Goal: Task Accomplishment & Management: Use online tool/utility

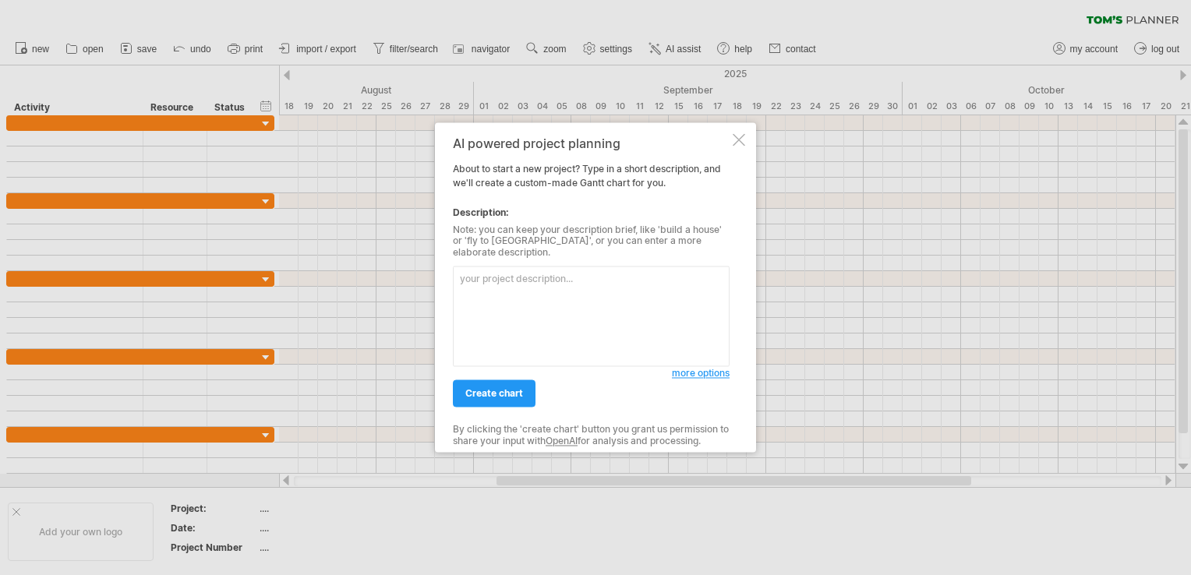
click at [737, 143] on div at bounding box center [739, 139] width 12 height 12
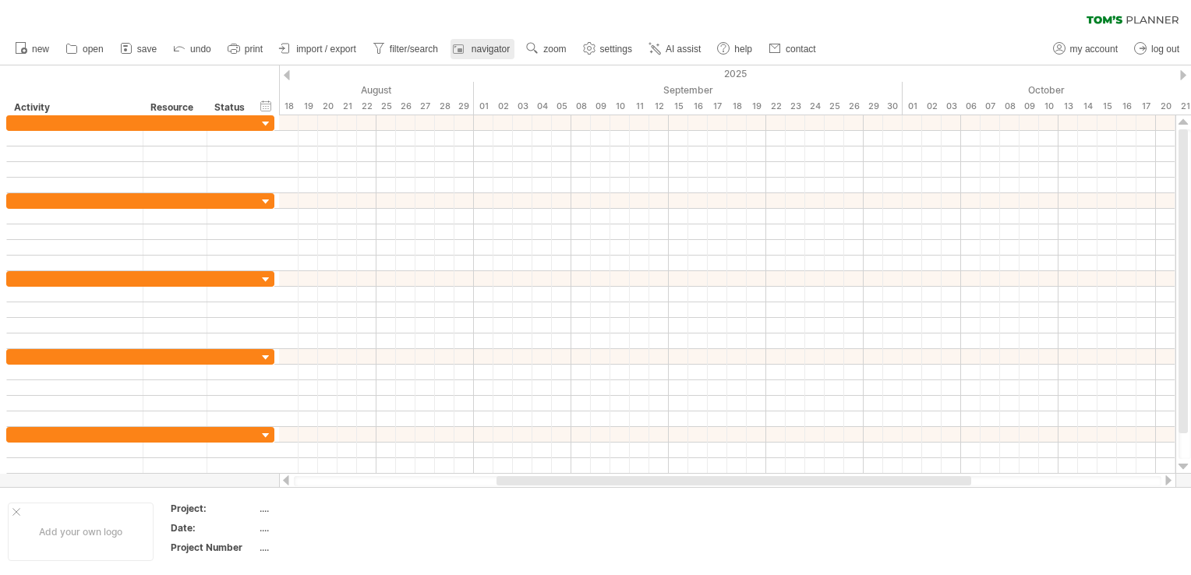
click at [486, 51] on span "navigator" at bounding box center [491, 49] width 38 height 11
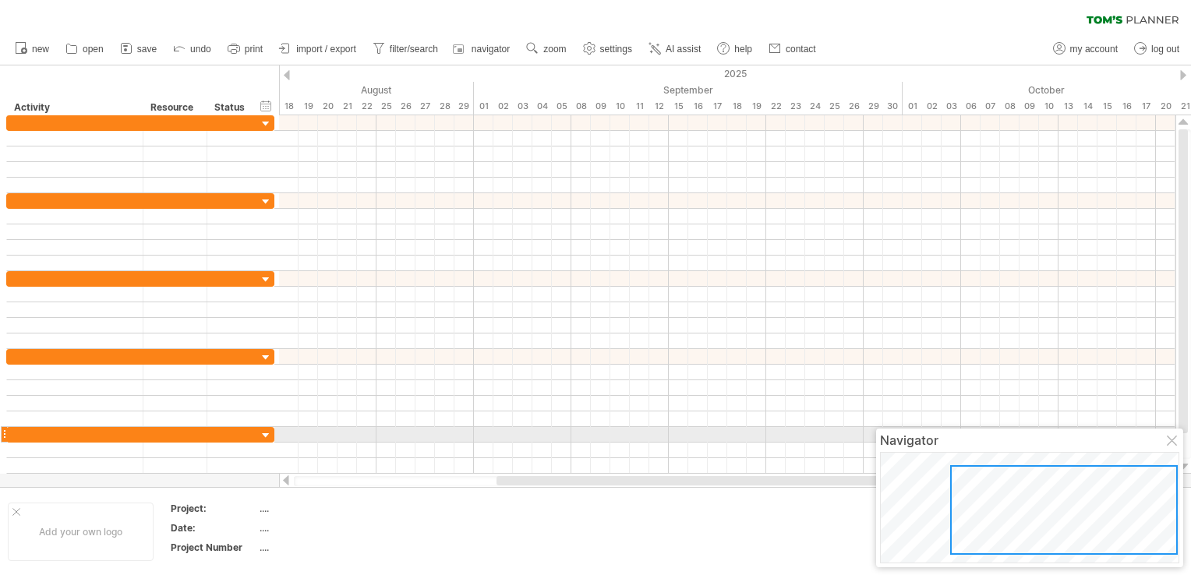
click at [1169, 440] on div at bounding box center [1173, 442] width 12 height 12
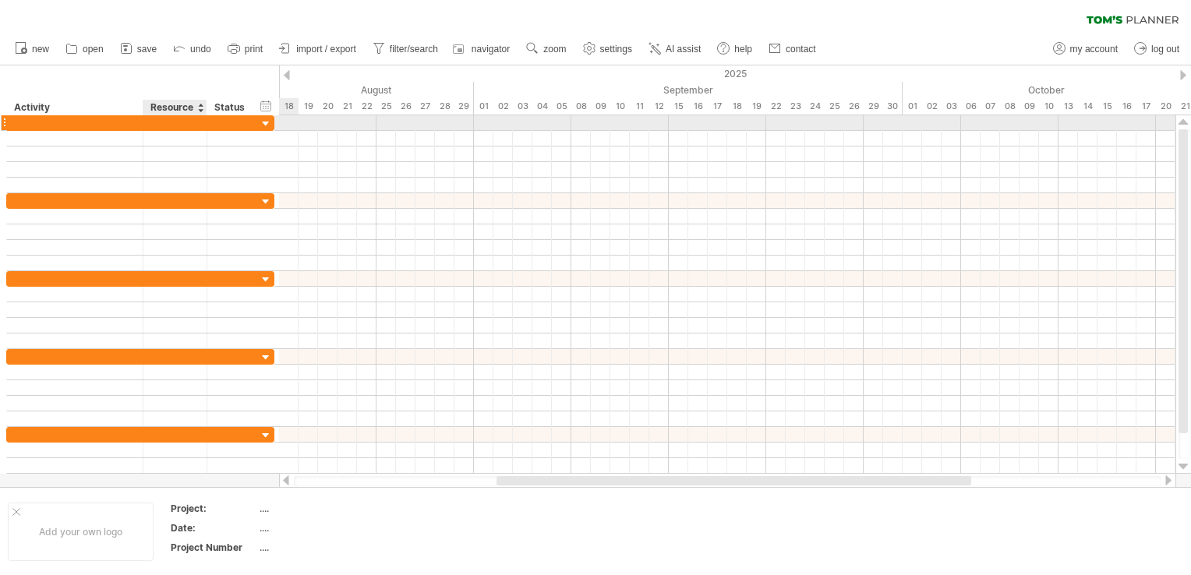
click at [182, 122] on div at bounding box center [175, 122] width 48 height 15
click at [267, 126] on div at bounding box center [266, 124] width 15 height 15
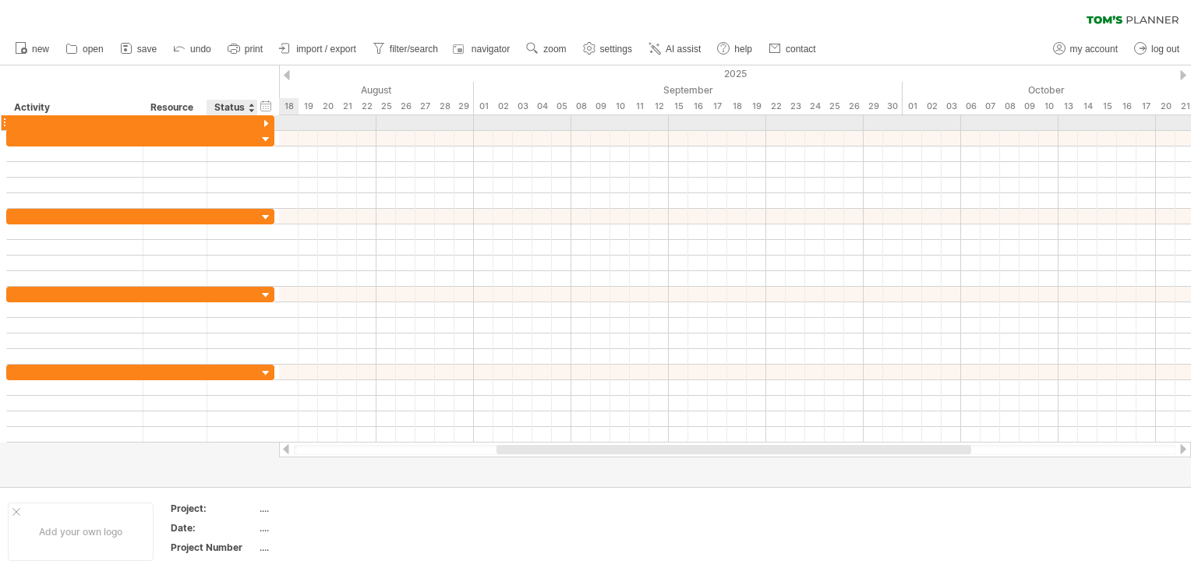
click at [267, 122] on div at bounding box center [266, 124] width 15 height 15
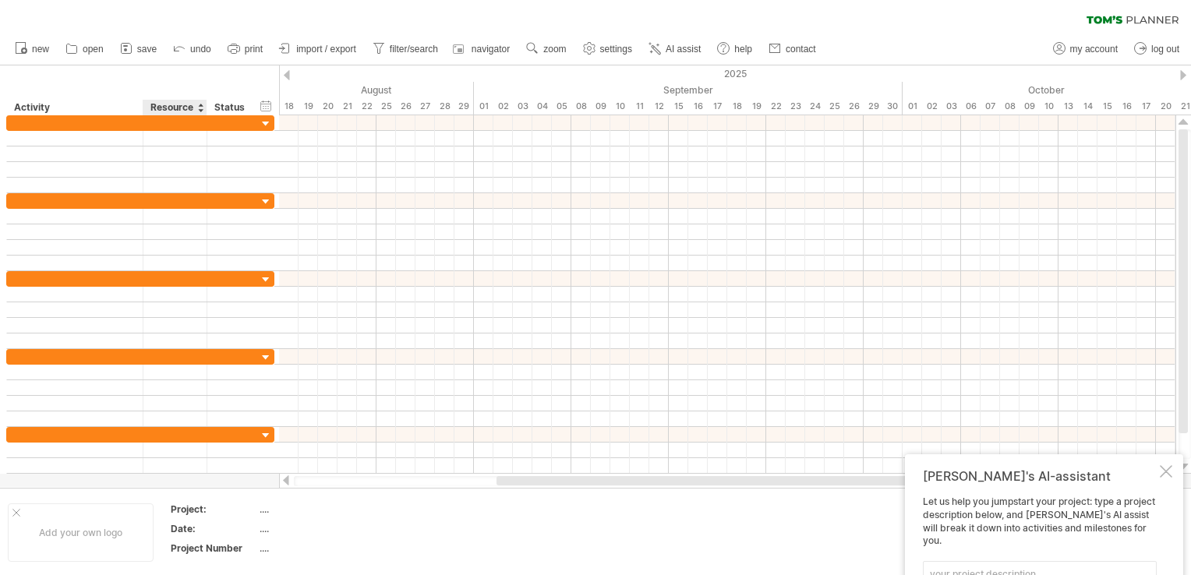
click at [200, 508] on div "Project:" at bounding box center [214, 509] width 86 height 13
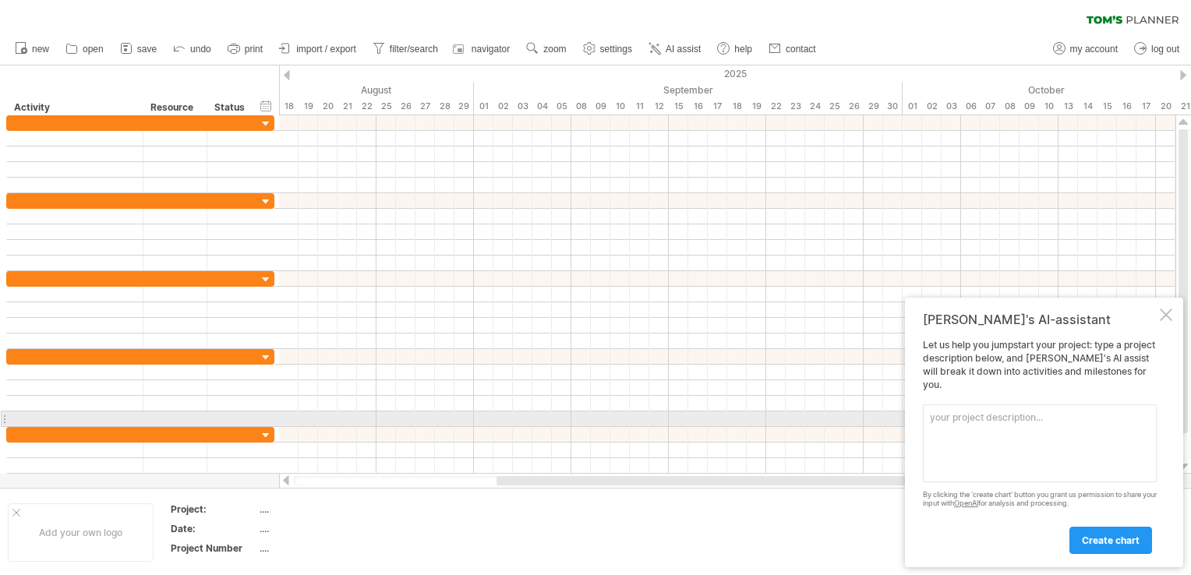
click at [961, 420] on textarea at bounding box center [1040, 444] width 234 height 78
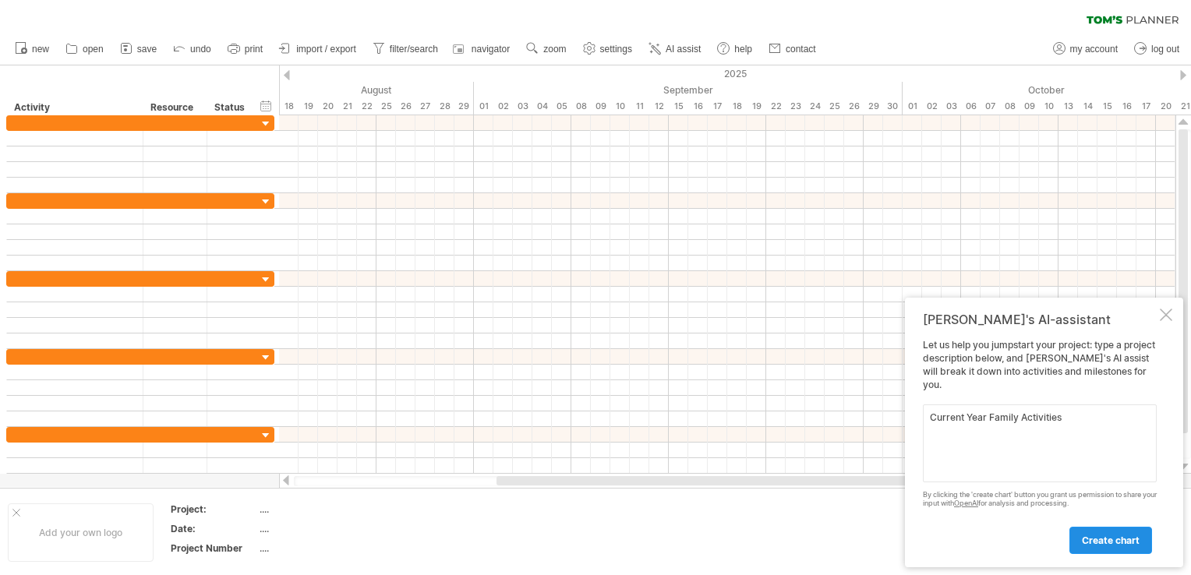
type textarea "Current Year Family Activities"
click at [1109, 538] on span "create chart" at bounding box center [1111, 541] width 58 height 12
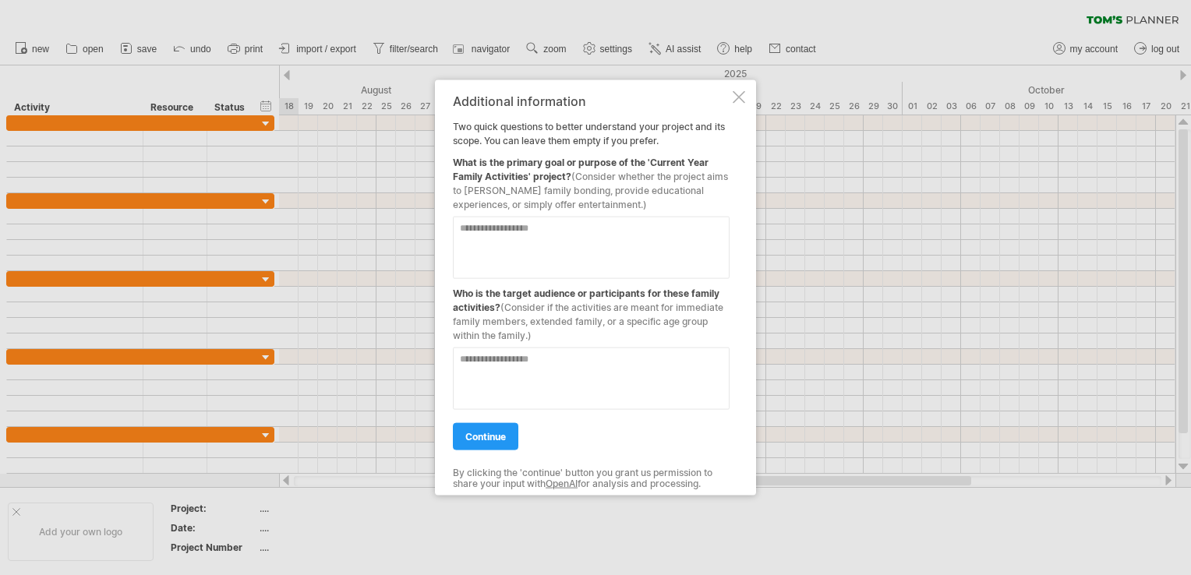
click at [484, 230] on textarea at bounding box center [591, 248] width 277 height 62
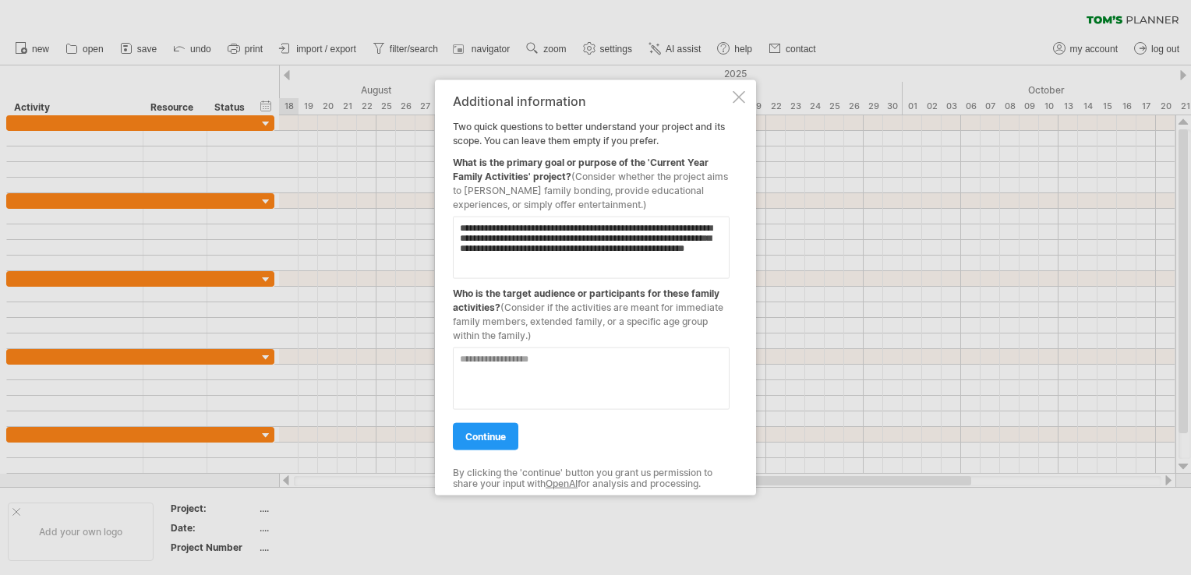
type textarea "**********"
click at [511, 367] on textarea at bounding box center [591, 379] width 277 height 62
type textarea "**"
click at [472, 442] on link "continue" at bounding box center [485, 436] width 65 height 27
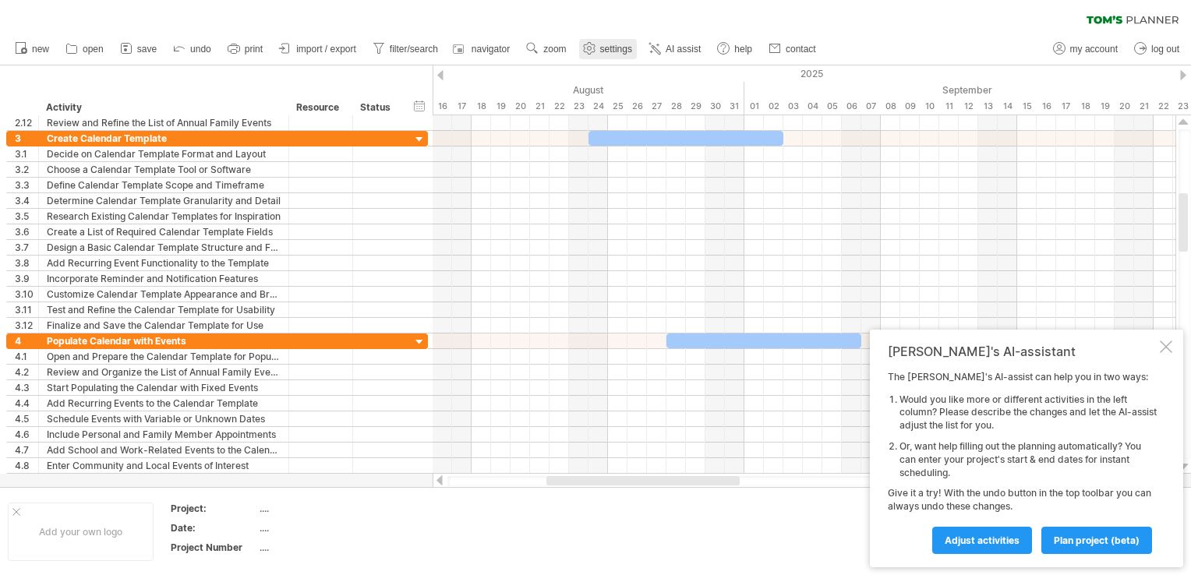
click at [628, 48] on span "settings" at bounding box center [616, 49] width 32 height 11
select select "*"
select select "**"
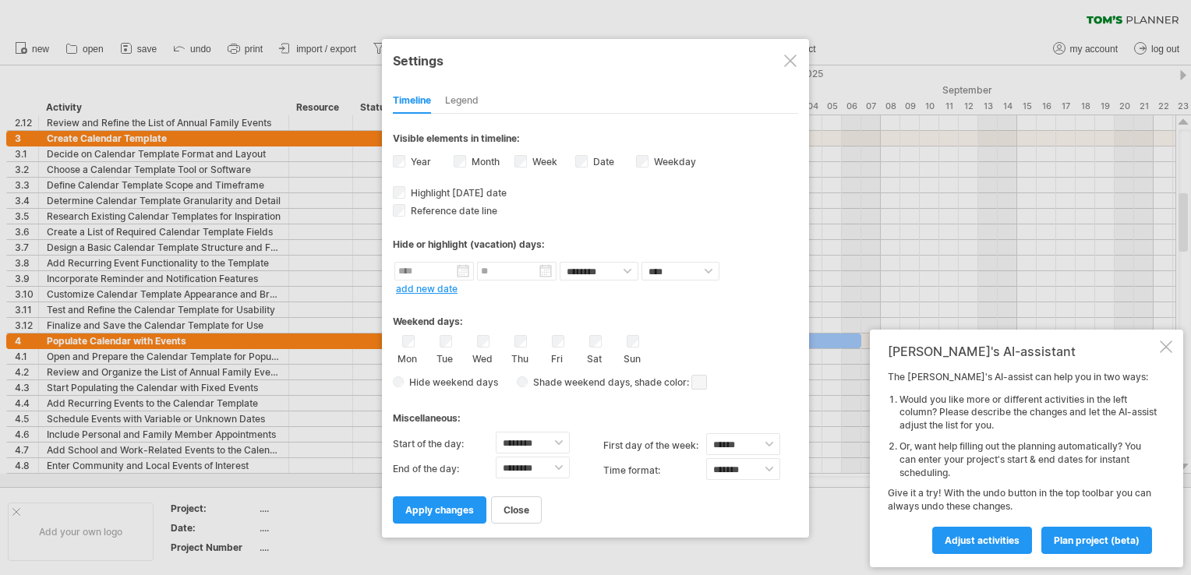
click at [475, 101] on div "Legend" at bounding box center [462, 101] width 34 height 25
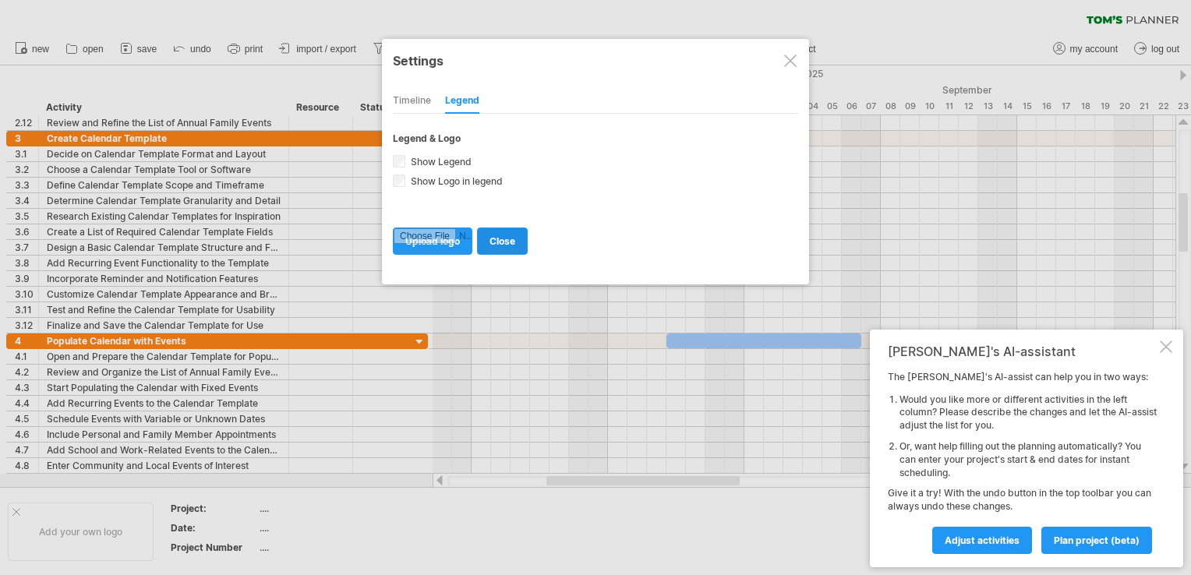
click at [507, 238] on span "close" at bounding box center [502, 241] width 26 height 12
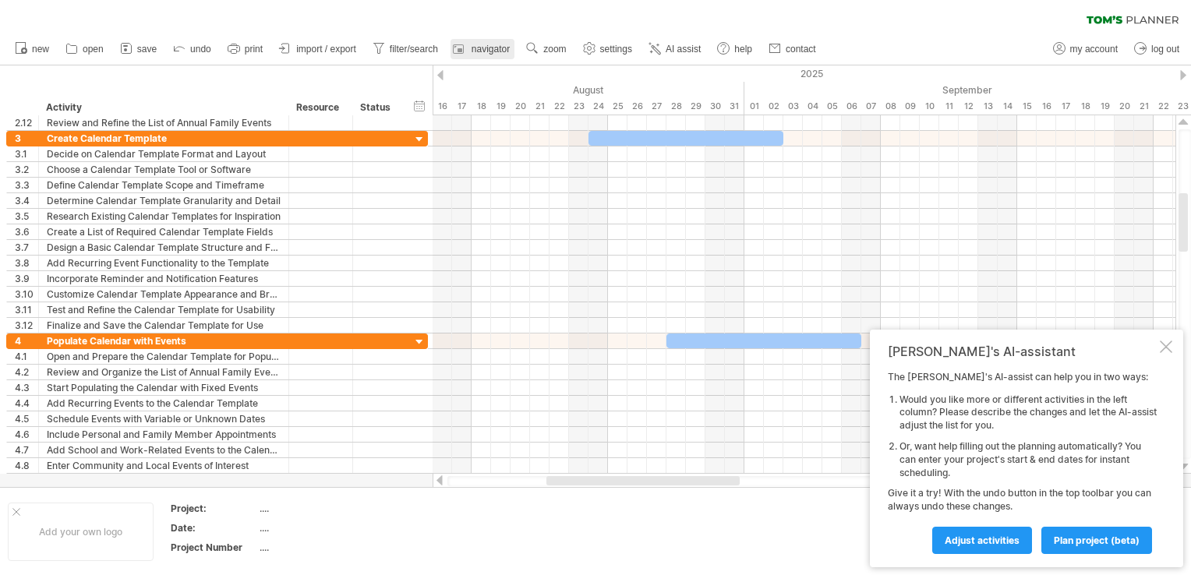
click at [496, 47] on span "navigator" at bounding box center [491, 49] width 38 height 11
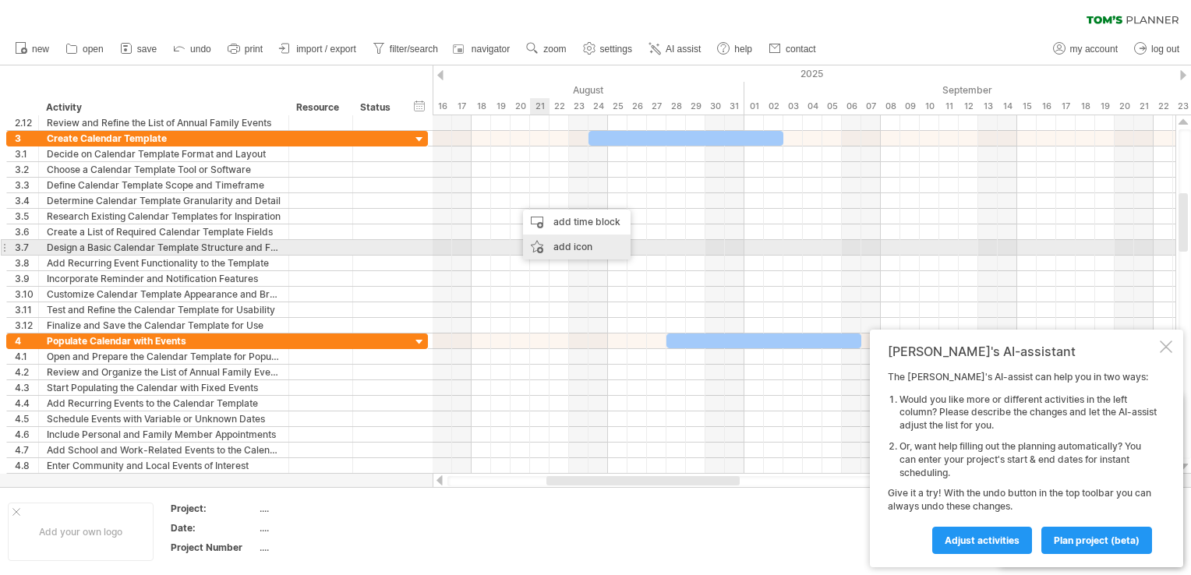
click at [567, 249] on div "add icon" at bounding box center [577, 247] width 108 height 25
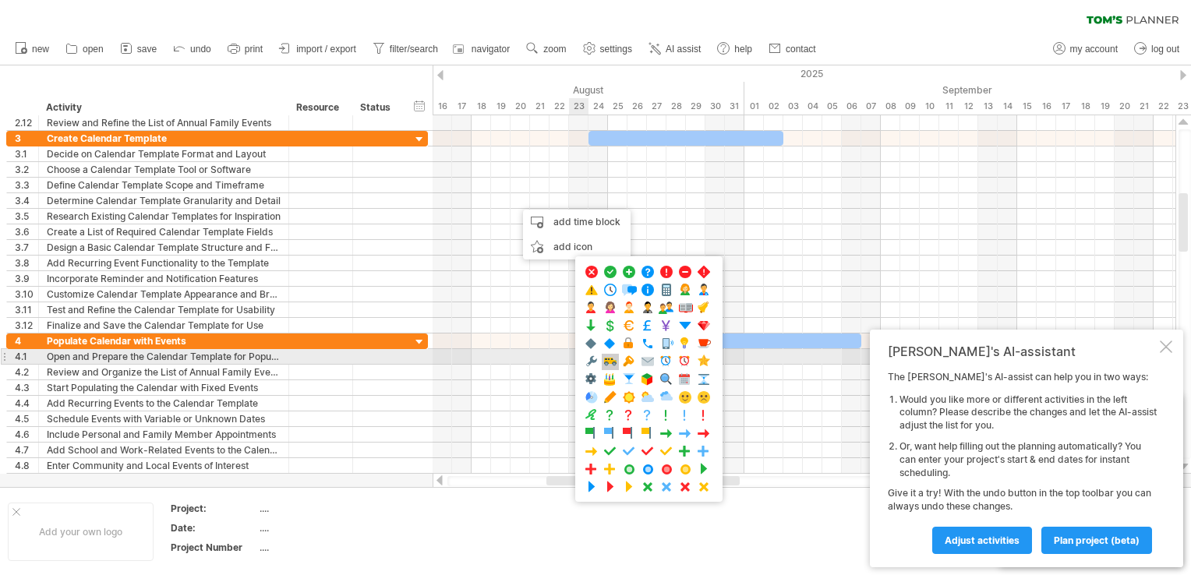
click at [608, 359] on span at bounding box center [610, 362] width 16 height 15
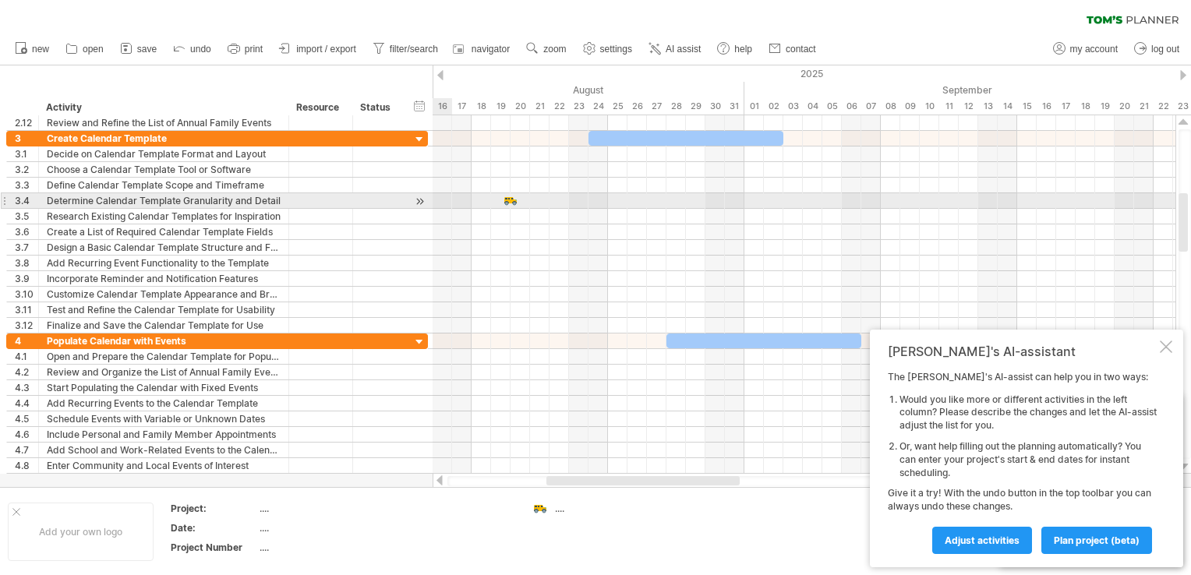
click at [421, 200] on div at bounding box center [419, 201] width 15 height 16
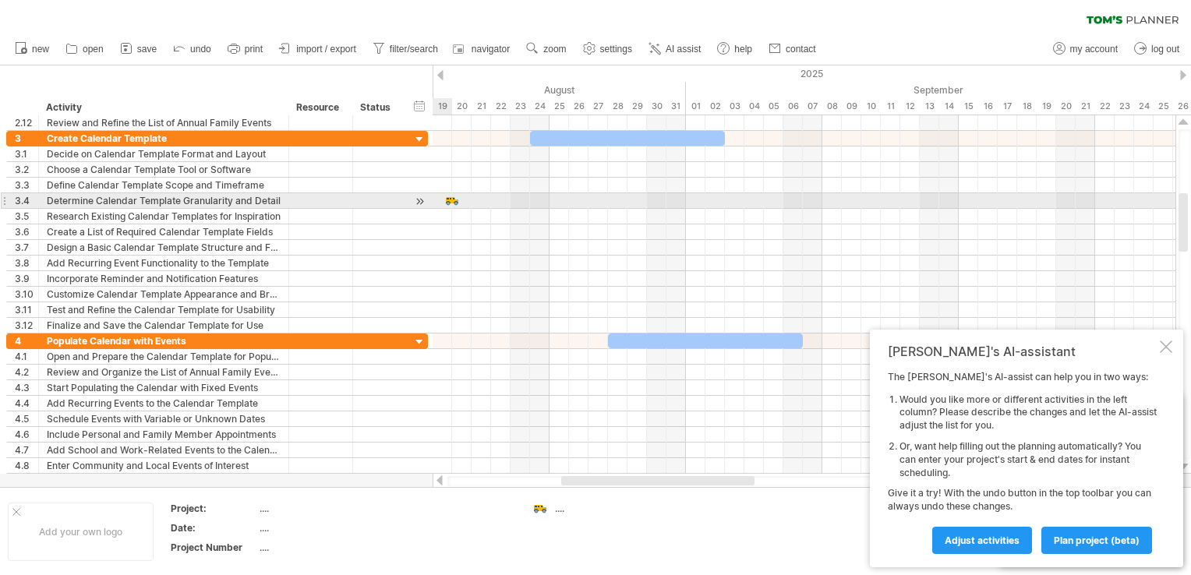
click at [421, 200] on div at bounding box center [419, 201] width 15 height 16
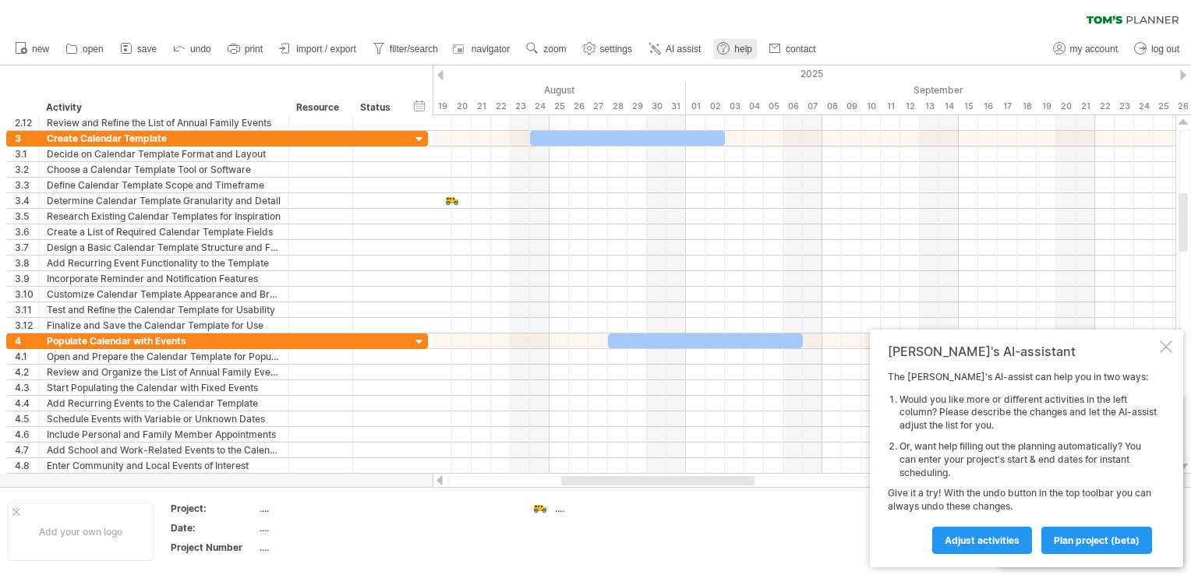
click at [746, 48] on span "help" at bounding box center [743, 49] width 18 height 11
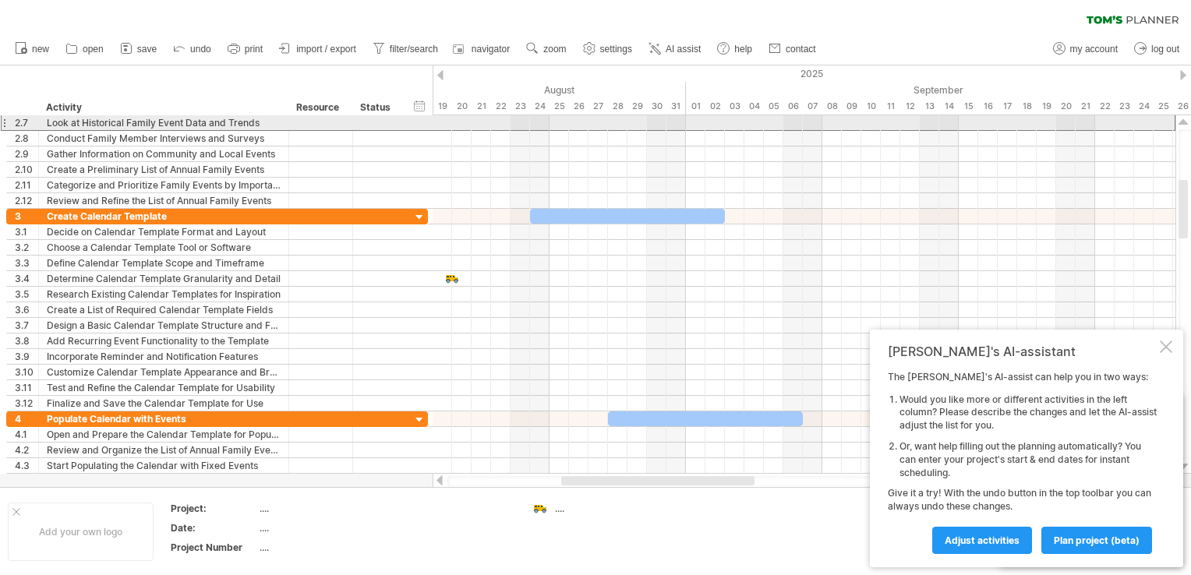
click at [4, 123] on div at bounding box center [4, 123] width 6 height 16
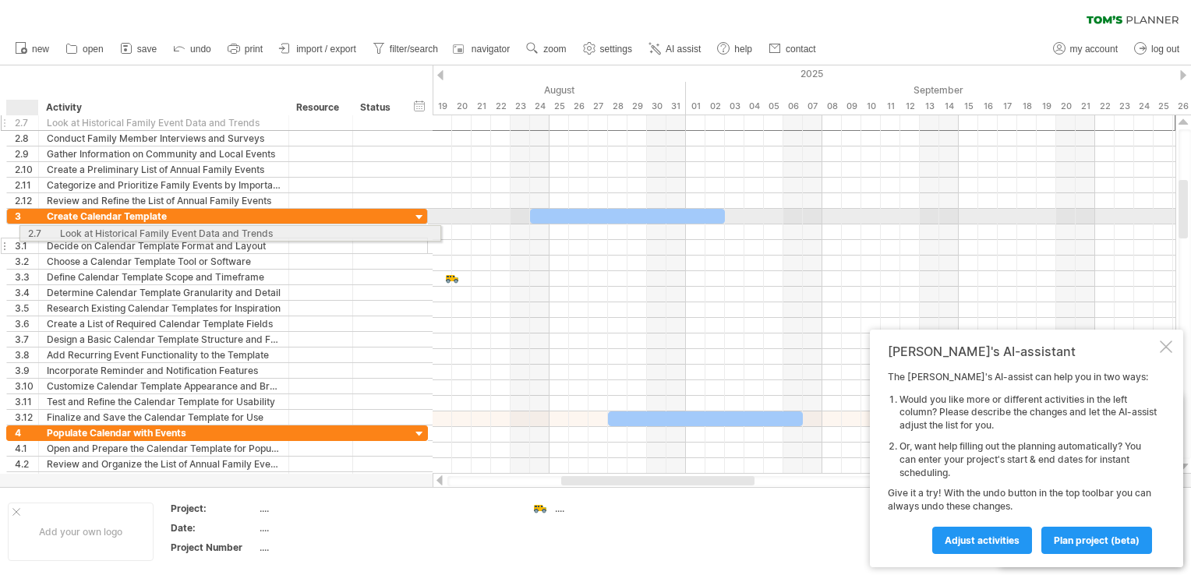
drag, startPoint x: 24, startPoint y: 120, endPoint x: 30, endPoint y: 231, distance: 110.8
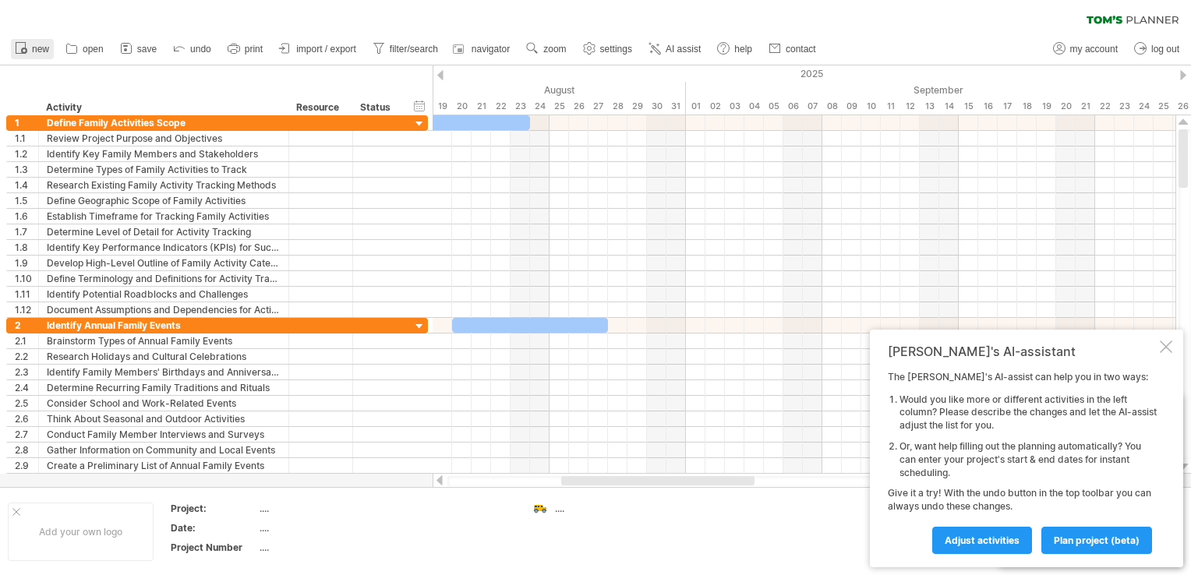
click at [41, 49] on span "new" at bounding box center [40, 49] width 17 height 11
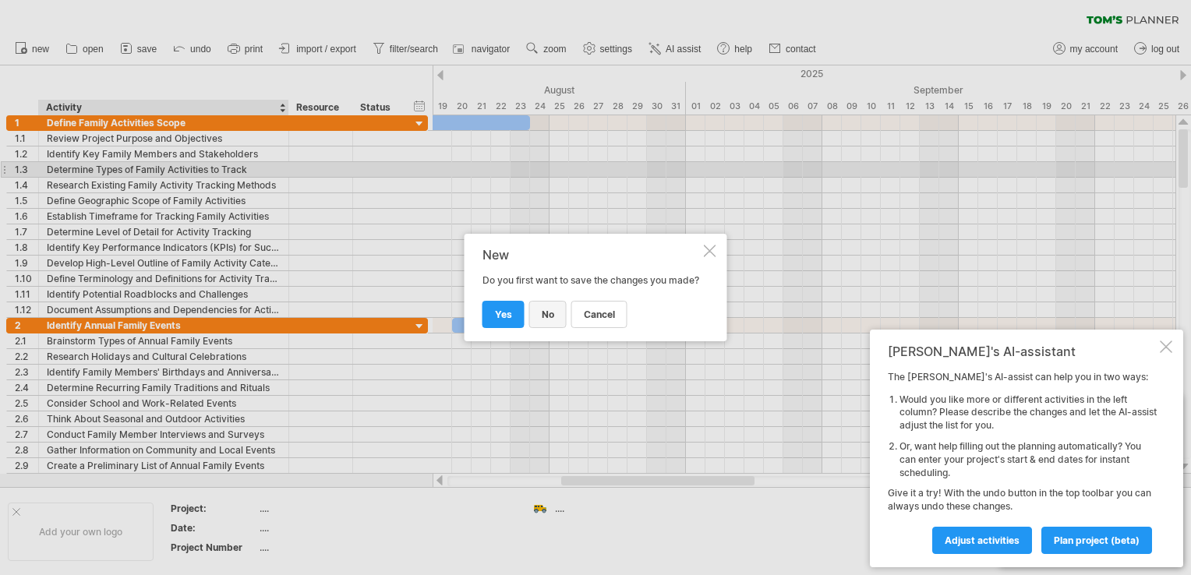
click at [556, 324] on link "no" at bounding box center [547, 314] width 37 height 27
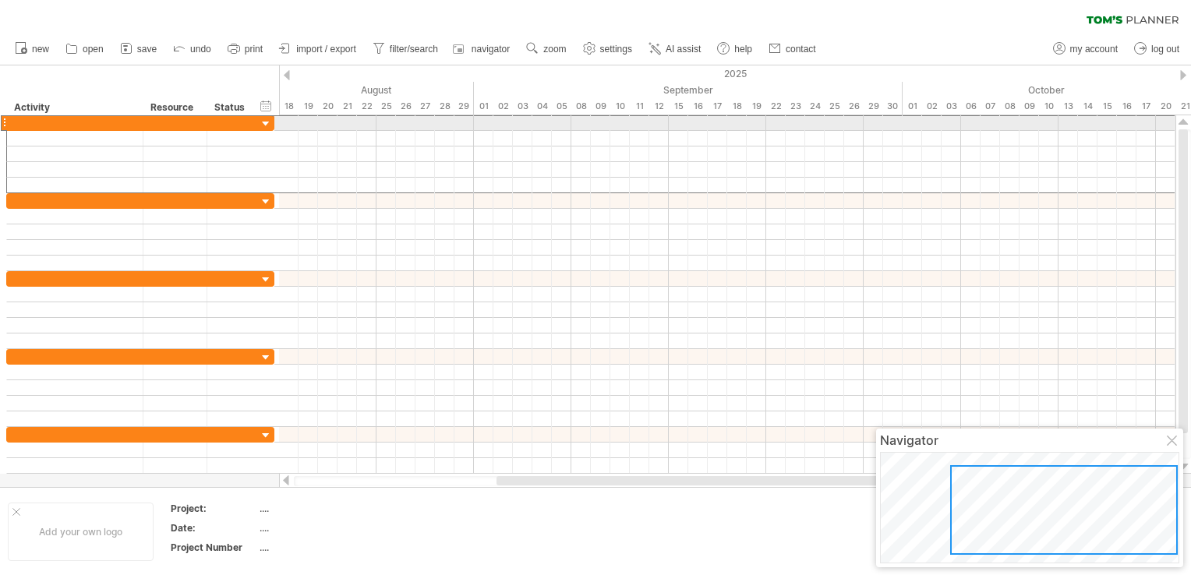
click at [3, 121] on div at bounding box center [4, 123] width 6 height 16
click at [266, 124] on div at bounding box center [266, 124] width 15 height 15
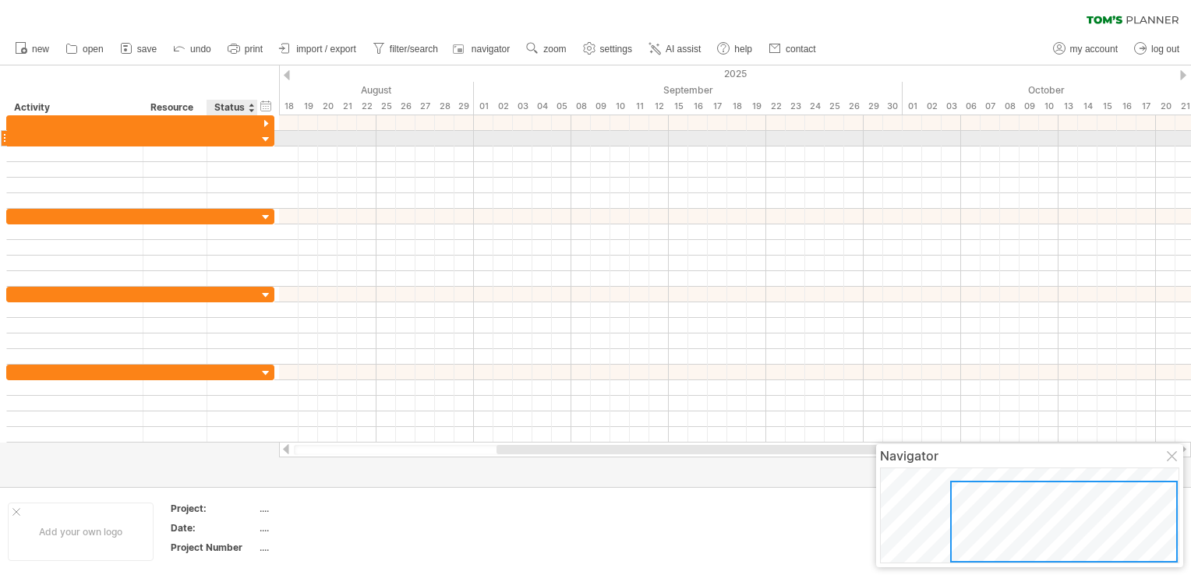
click at [262, 136] on div at bounding box center [266, 140] width 15 height 15
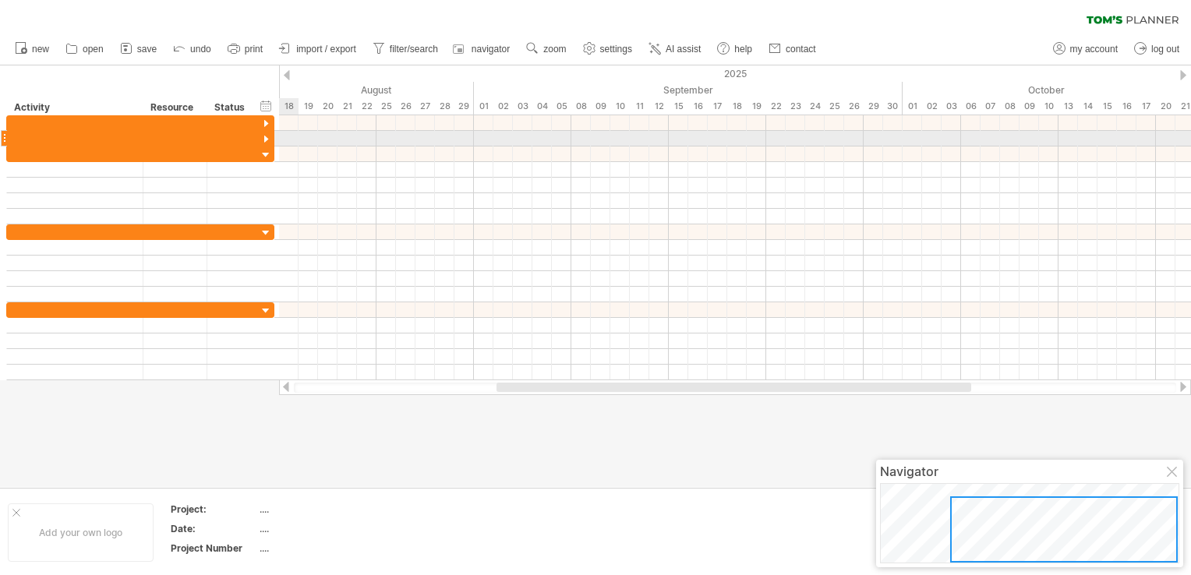
click at [297, 140] on div at bounding box center [735, 139] width 912 height 16
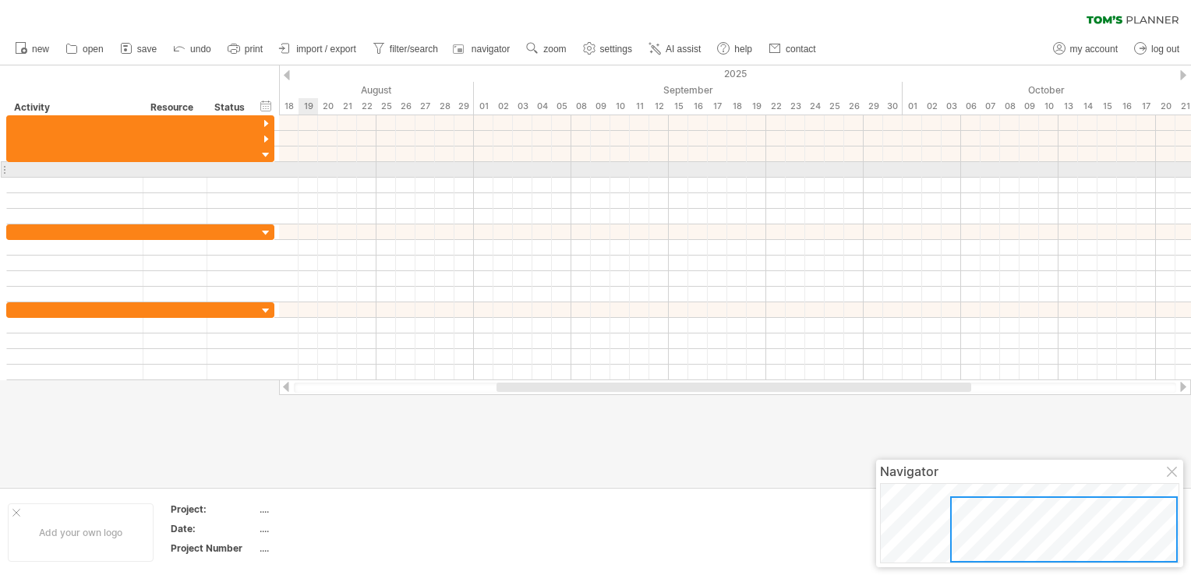
click at [299, 167] on div at bounding box center [735, 170] width 912 height 16
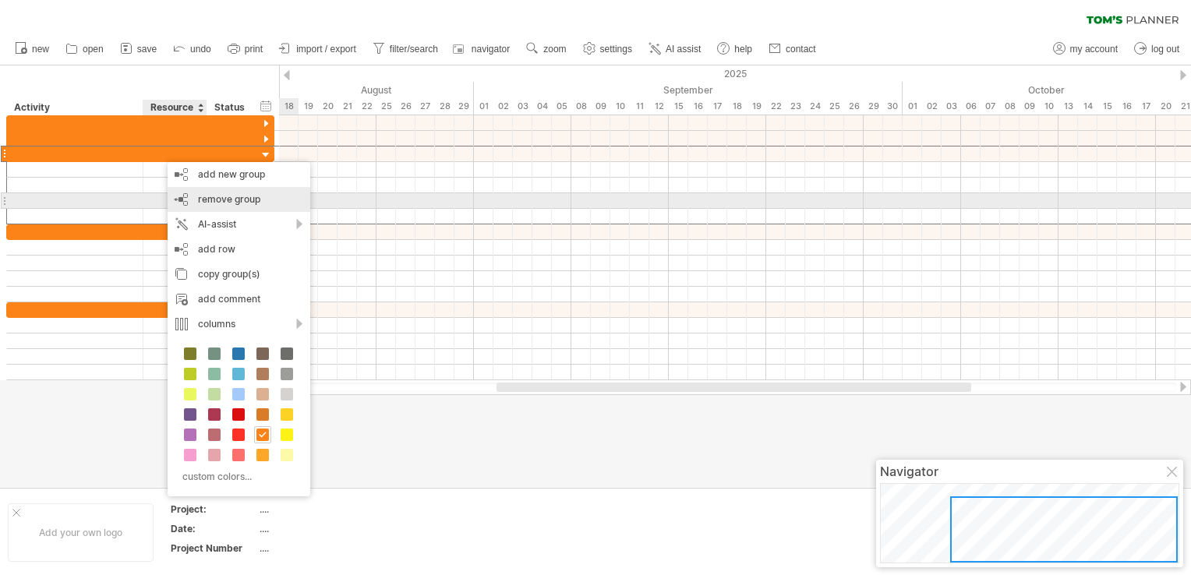
click at [235, 201] on span "remove group" at bounding box center [229, 199] width 62 height 12
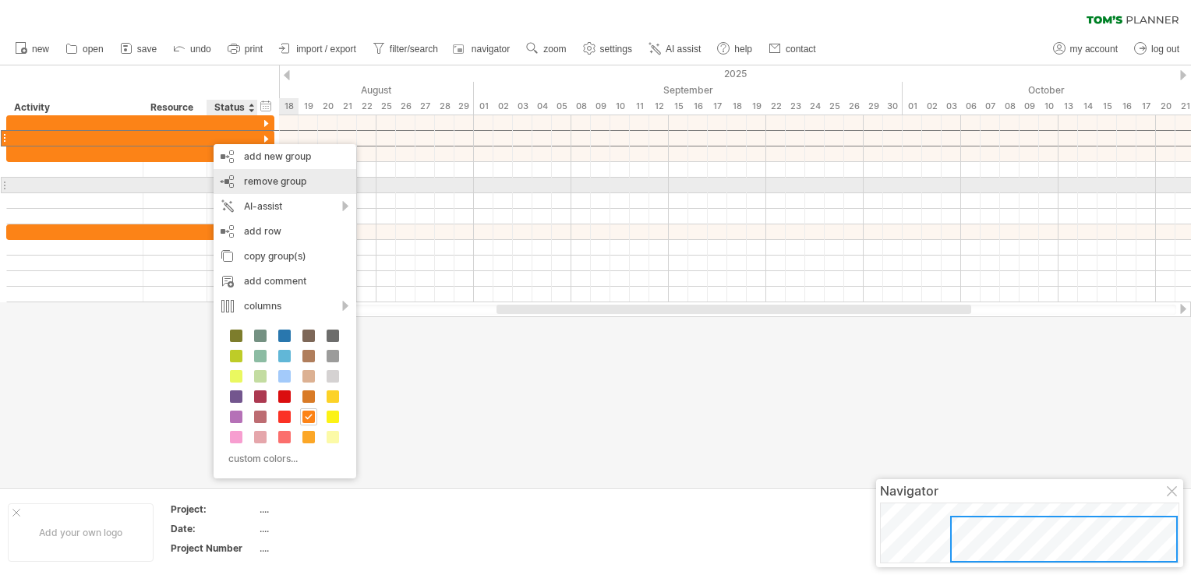
click at [257, 182] on span "remove group" at bounding box center [275, 181] width 62 height 12
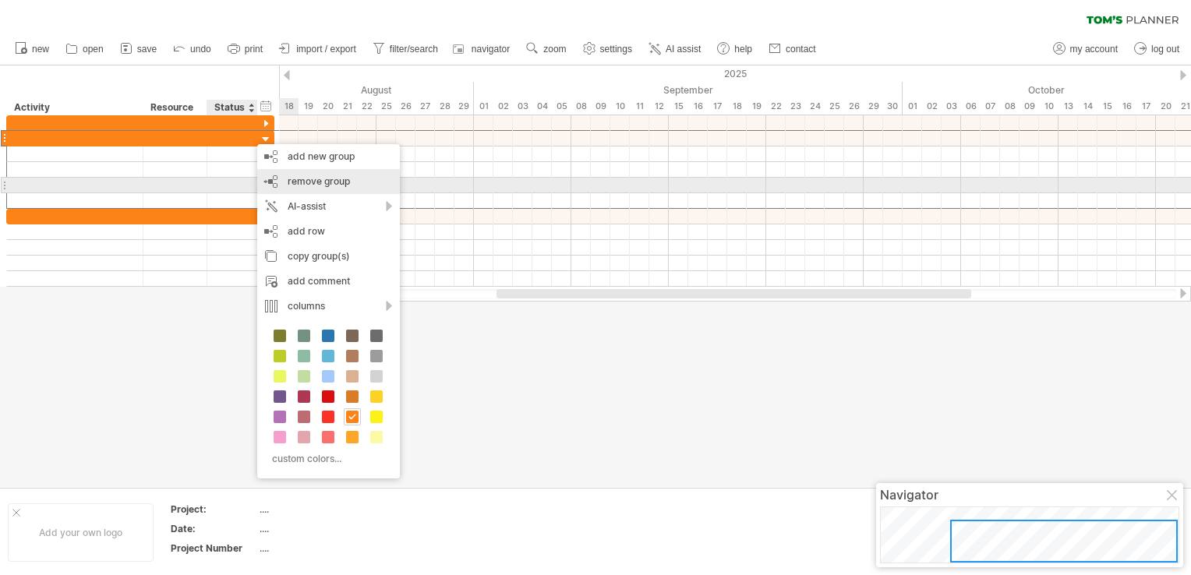
click at [301, 180] on span "remove group" at bounding box center [319, 181] width 62 height 12
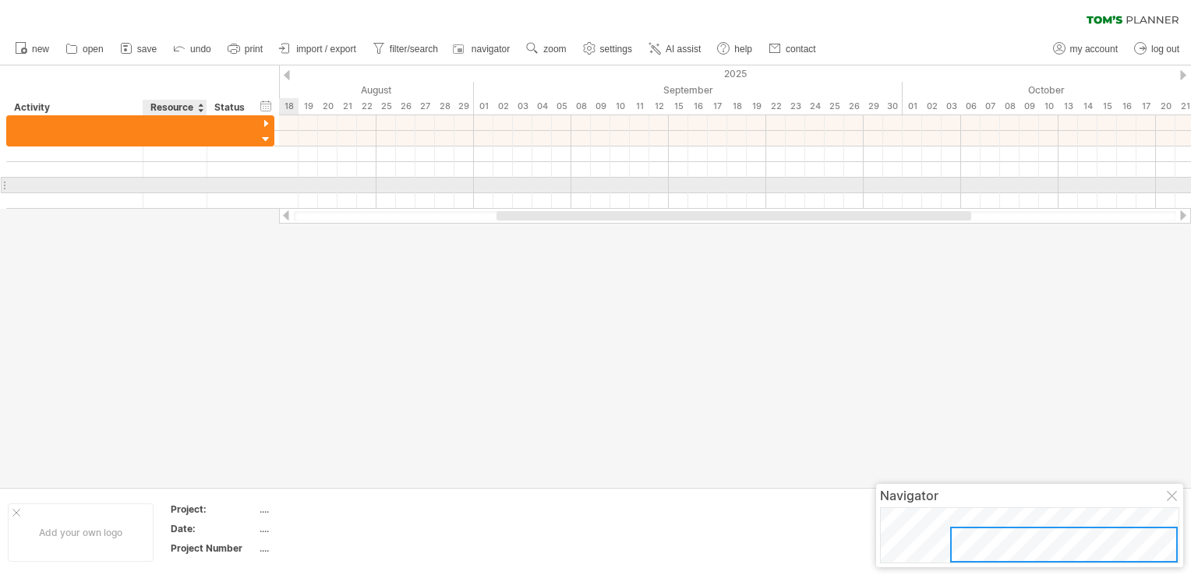
click at [196, 179] on div at bounding box center [175, 185] width 48 height 15
click at [253, 111] on div at bounding box center [251, 108] width 6 height 16
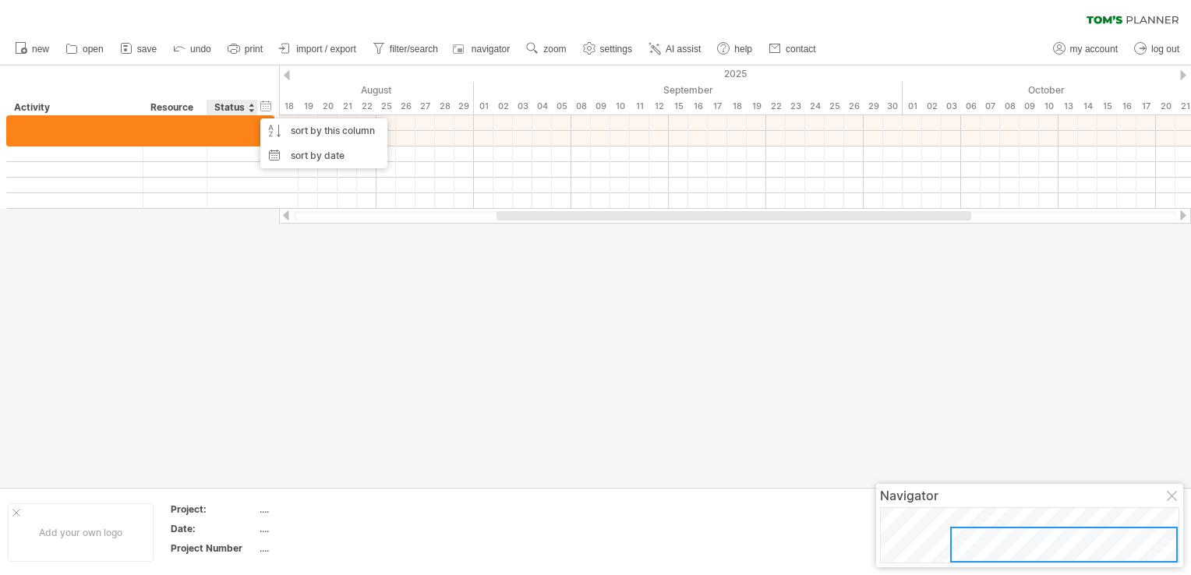
click at [159, 111] on div "Resource" at bounding box center [174, 108] width 48 height 16
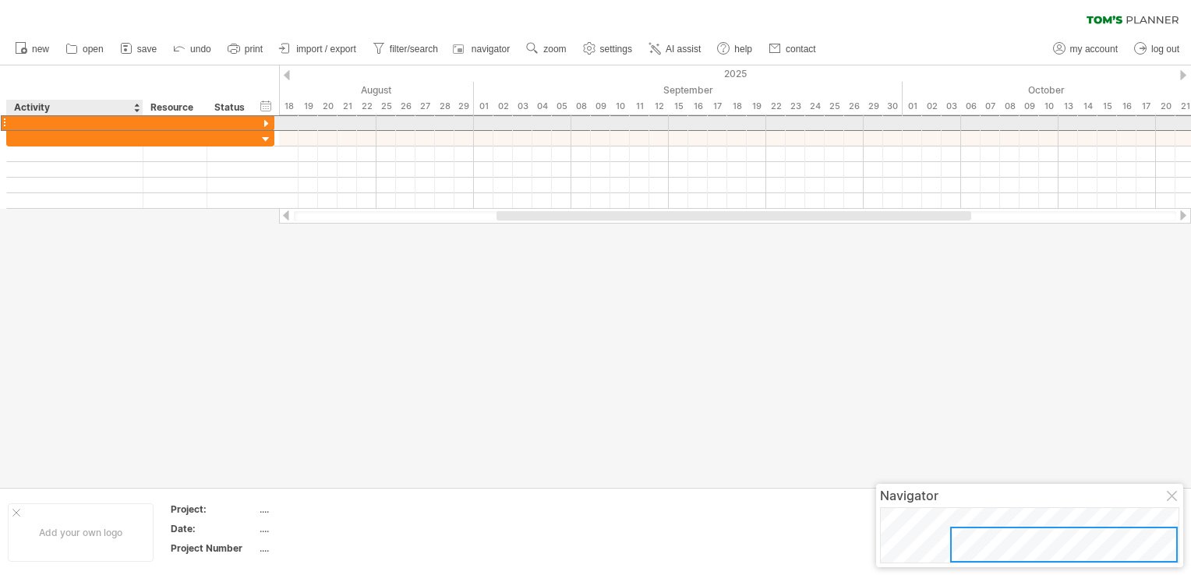
click at [75, 123] on div at bounding box center [75, 122] width 120 height 15
click at [69, 122] on div at bounding box center [75, 122] width 120 height 15
type input "******"
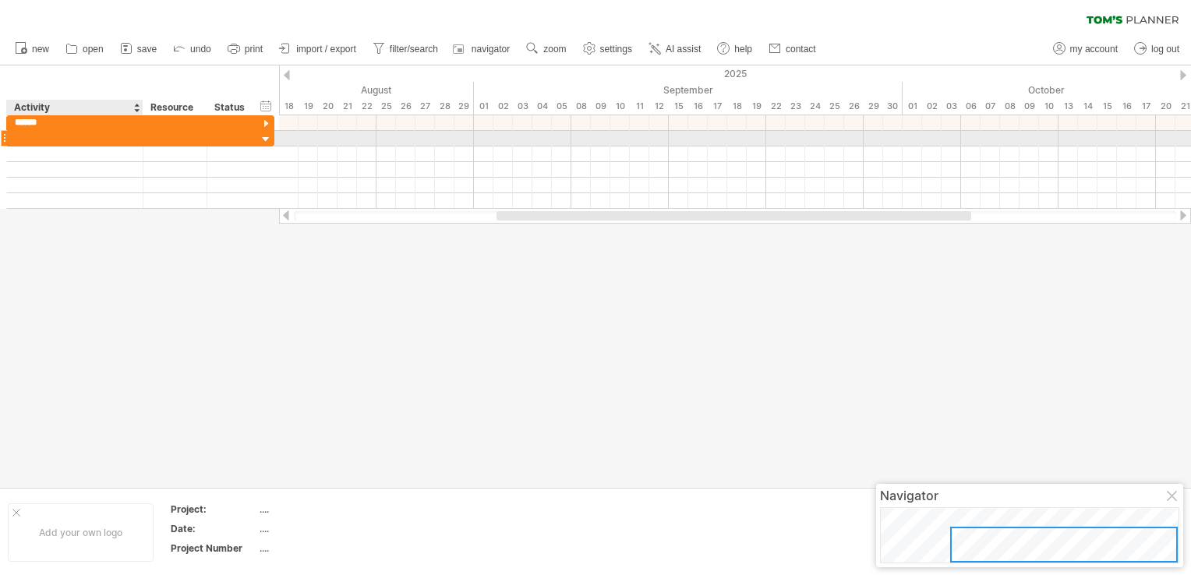
click at [54, 136] on div at bounding box center [75, 138] width 120 height 15
type input "****"
type input "******"
click at [56, 140] on div "Kami" at bounding box center [75, 138] width 120 height 15
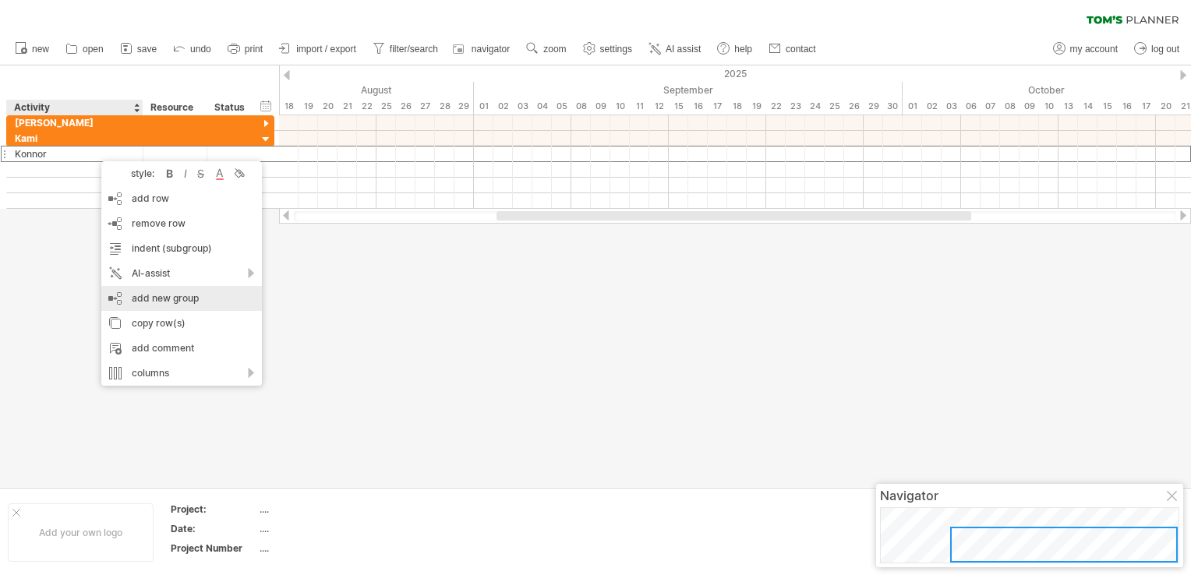
click at [157, 295] on div "add new group" at bounding box center [181, 298] width 161 height 25
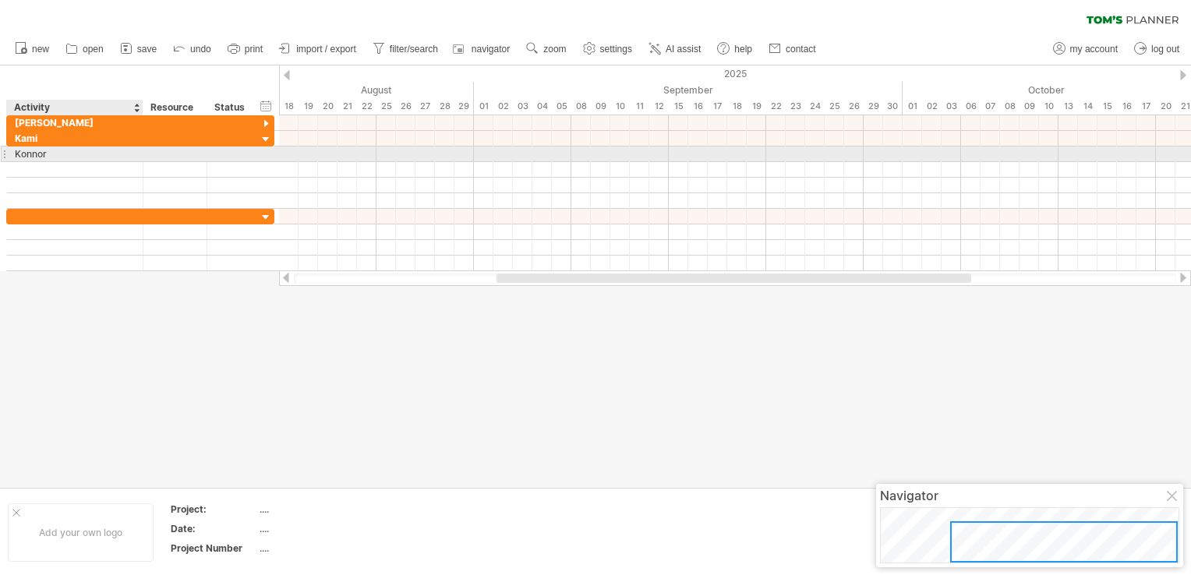
click at [53, 154] on div "Konnor" at bounding box center [75, 154] width 120 height 15
type input "*"
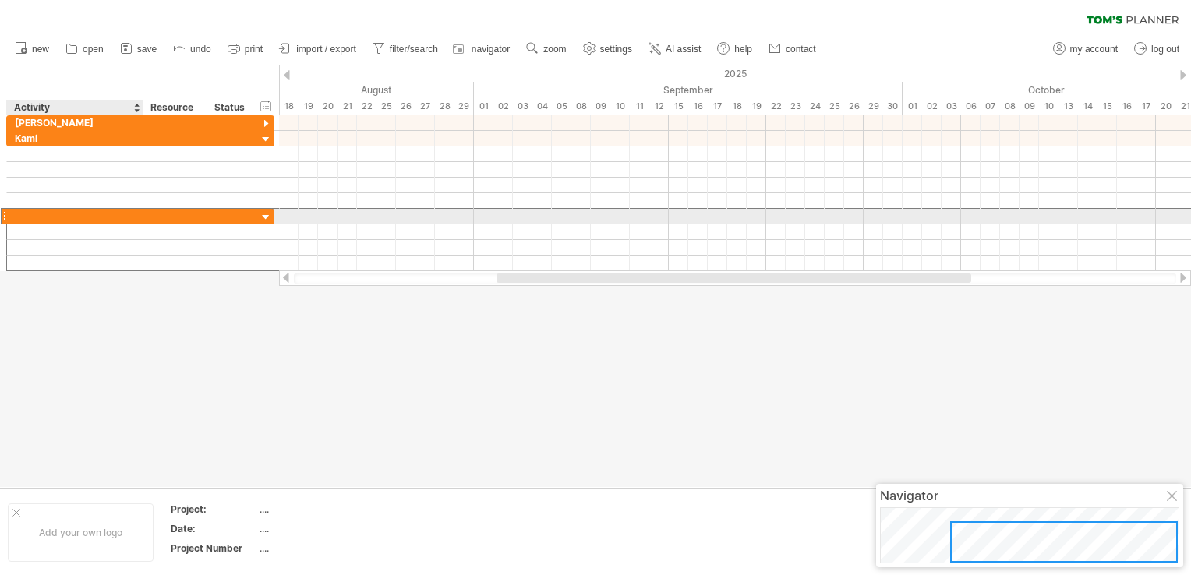
click at [27, 214] on div at bounding box center [75, 216] width 120 height 15
type input "******"
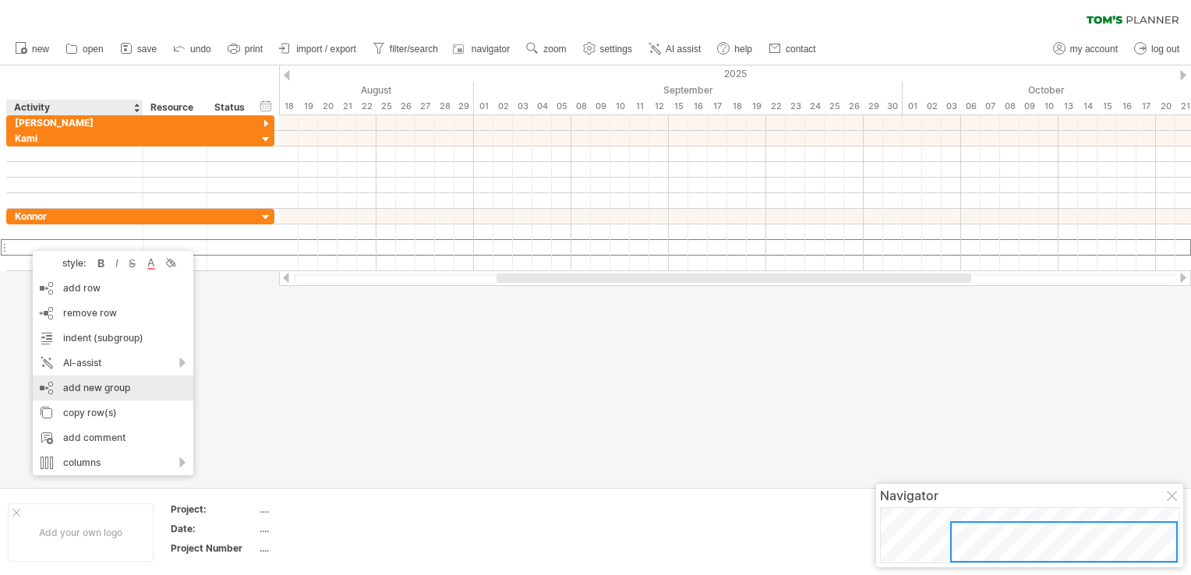
click at [95, 385] on div "add new group" at bounding box center [113, 388] width 161 height 25
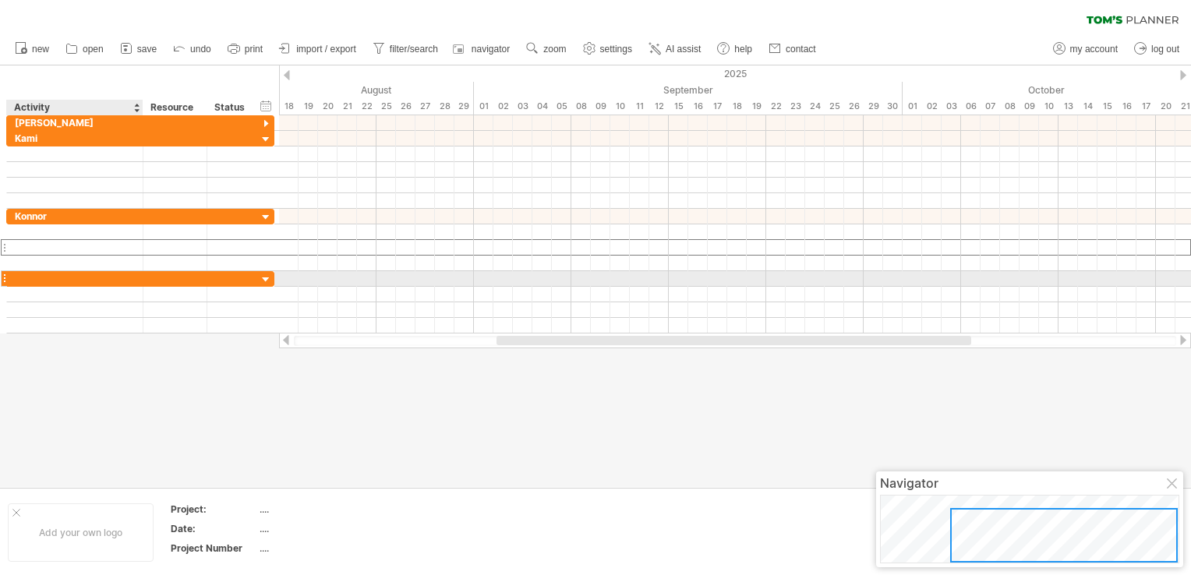
click at [44, 281] on div at bounding box center [75, 278] width 120 height 15
type input "*****"
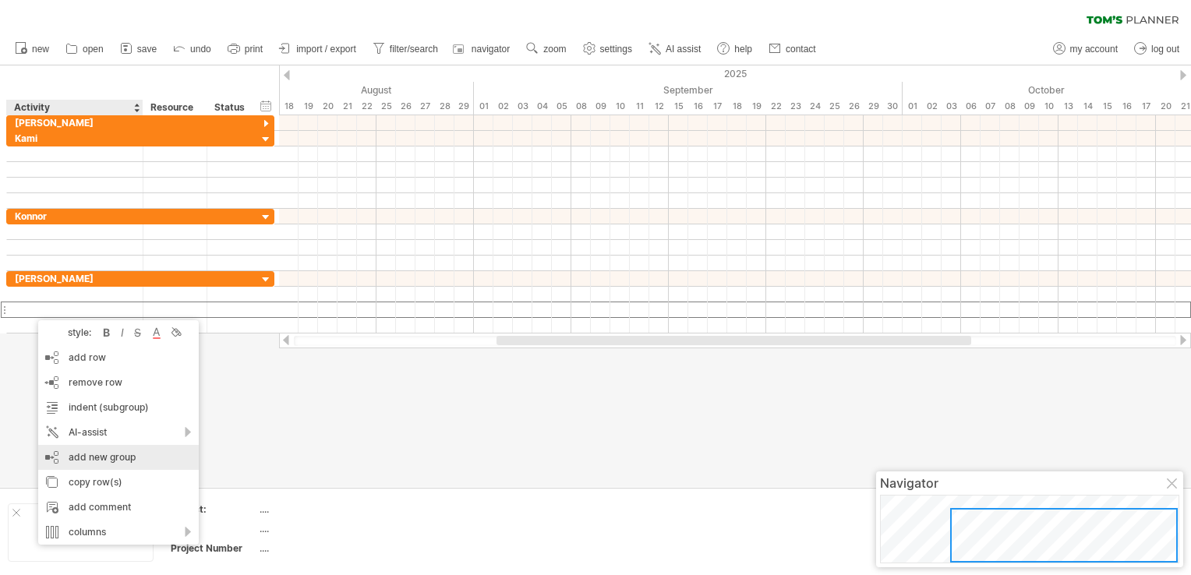
click at [100, 453] on div "add new group" at bounding box center [118, 457] width 161 height 25
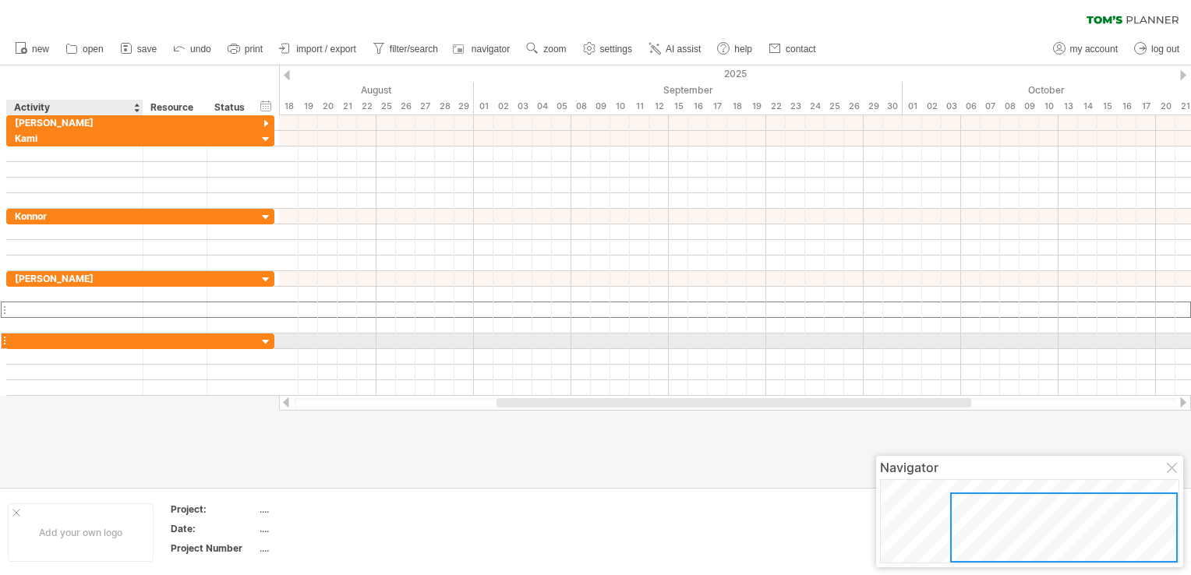
click at [35, 337] on div at bounding box center [75, 341] width 120 height 15
type input "*****"
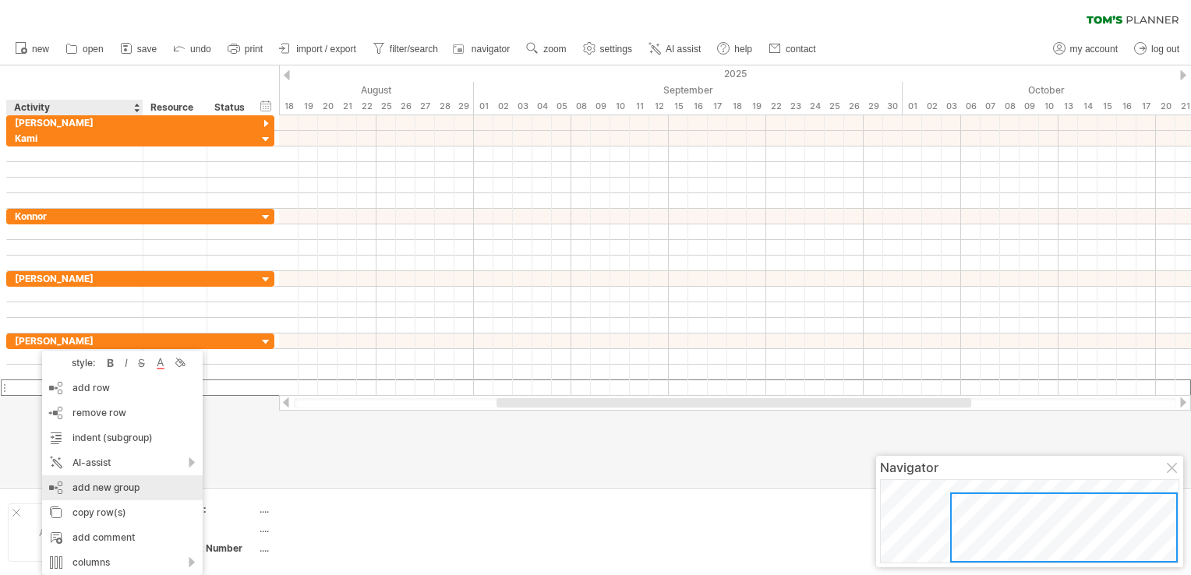
click at [113, 491] on div "add new group" at bounding box center [122, 487] width 161 height 25
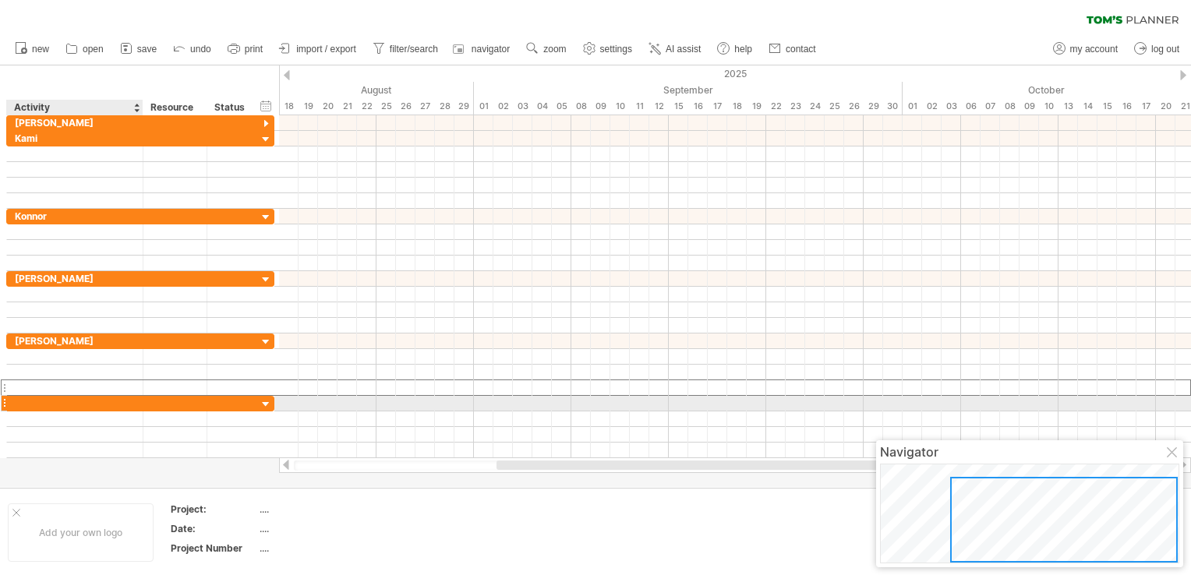
click at [51, 401] on div at bounding box center [75, 403] width 120 height 15
type input "****"
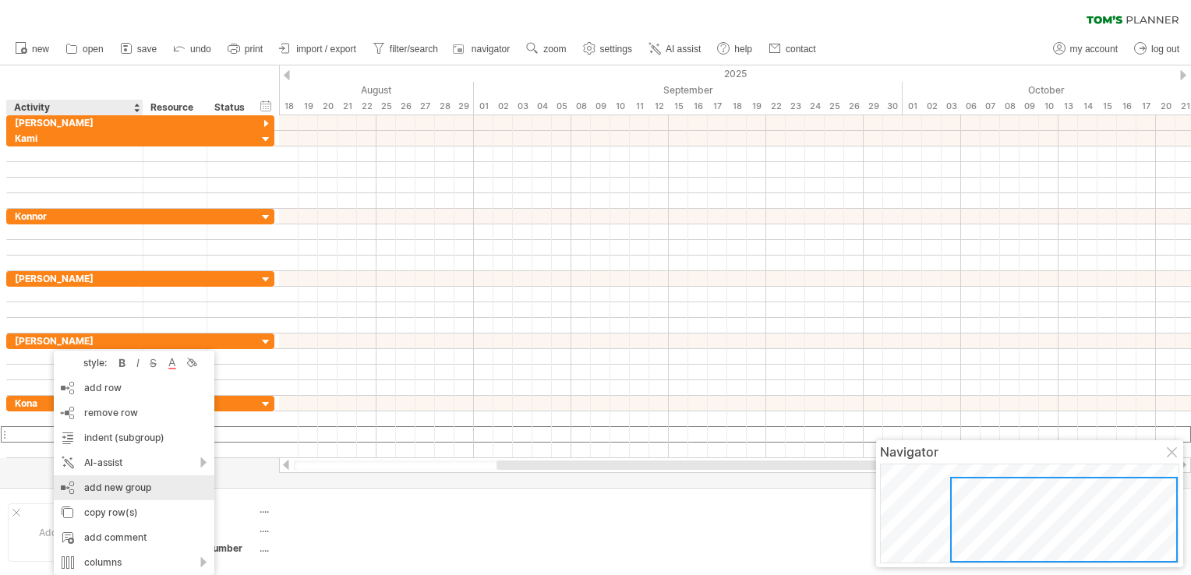
click at [134, 486] on div "add new group" at bounding box center [134, 487] width 161 height 25
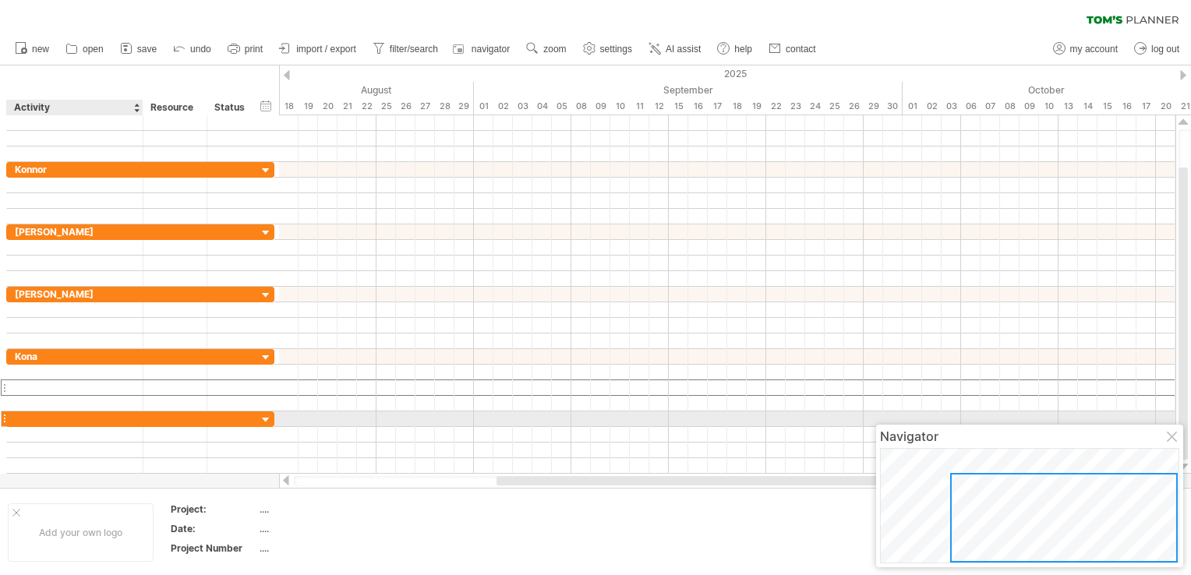
click at [37, 416] on div at bounding box center [75, 419] width 120 height 15
type input "*******"
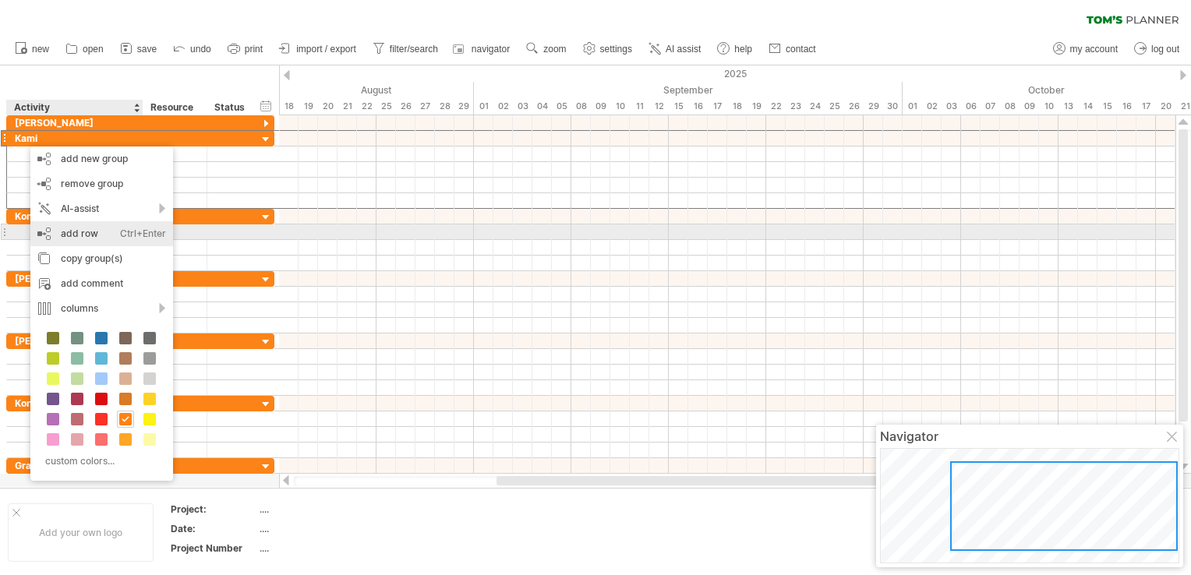
click at [86, 237] on div "add row Ctrl+Enter Cmd+Enter" at bounding box center [101, 233] width 143 height 25
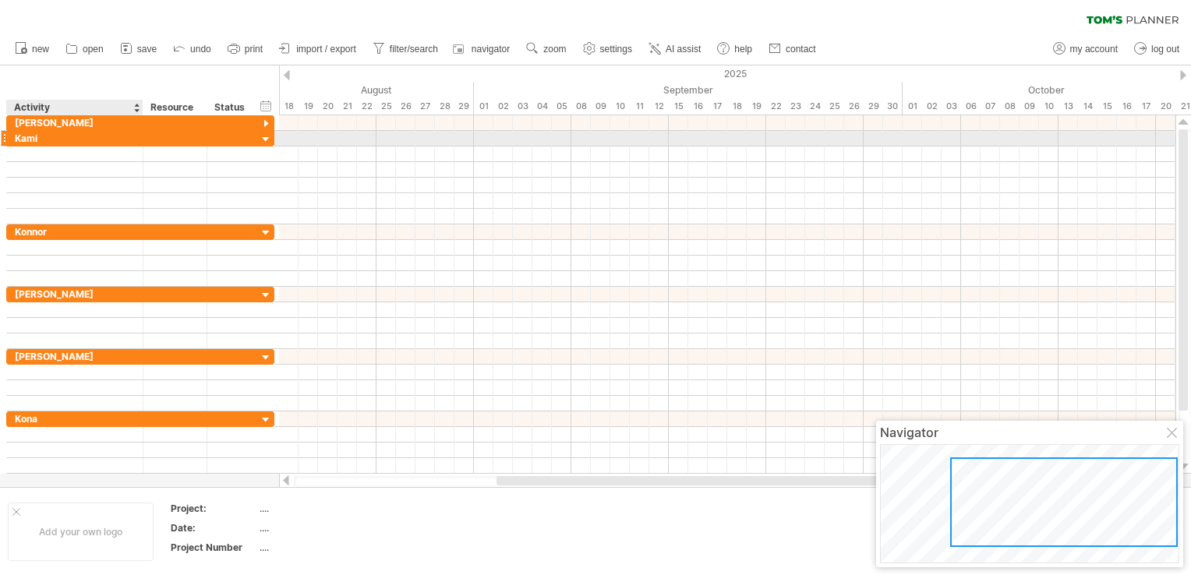
click at [33, 138] on div "Kami" at bounding box center [75, 138] width 120 height 15
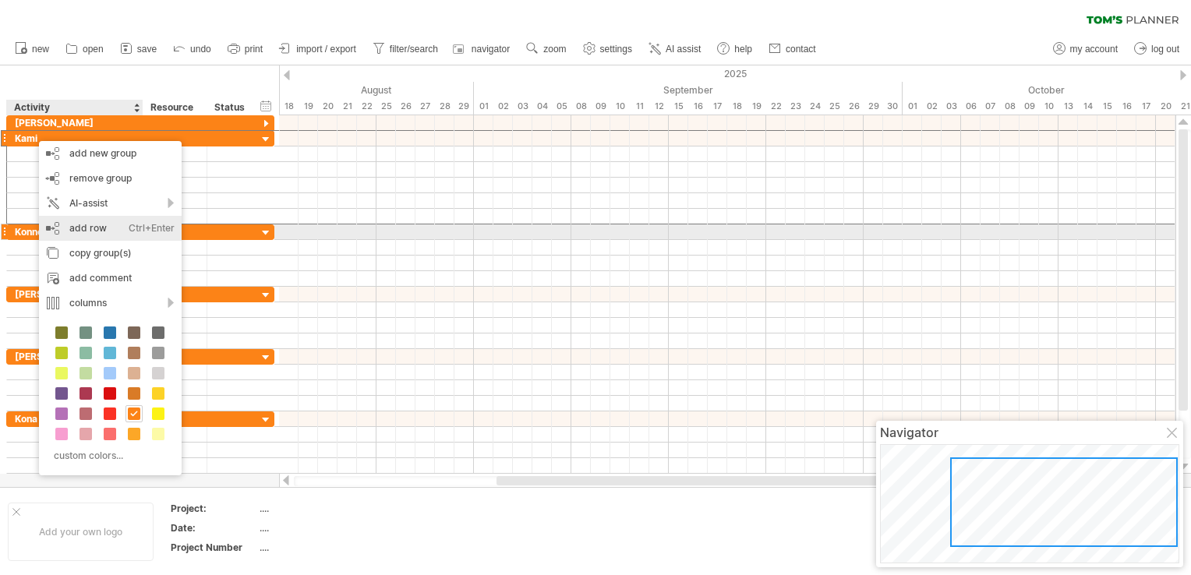
click at [103, 225] on div "add row Ctrl+Enter Cmd+Enter" at bounding box center [110, 228] width 143 height 25
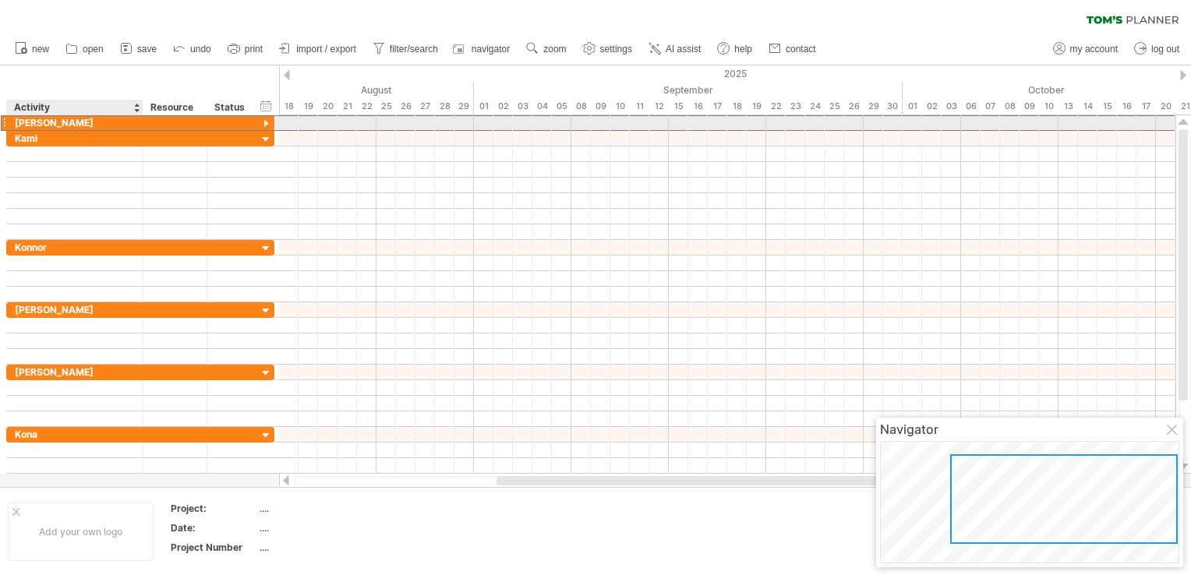
click at [41, 122] on div "[PERSON_NAME]" at bounding box center [75, 122] width 120 height 15
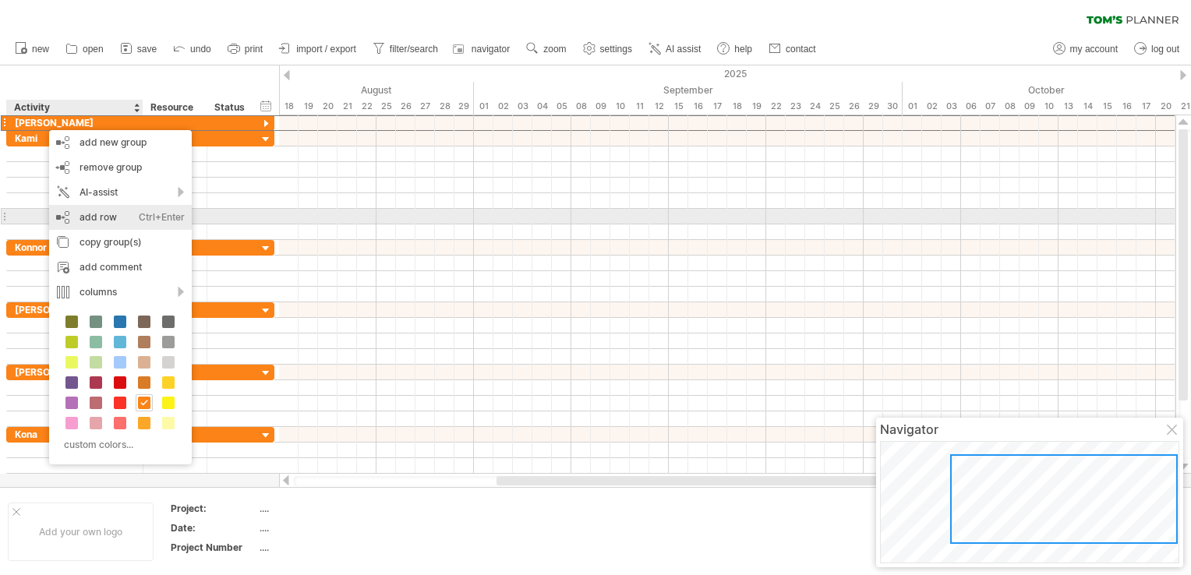
click at [94, 217] on div "add row Ctrl+Enter Cmd+Enter" at bounding box center [120, 217] width 143 height 25
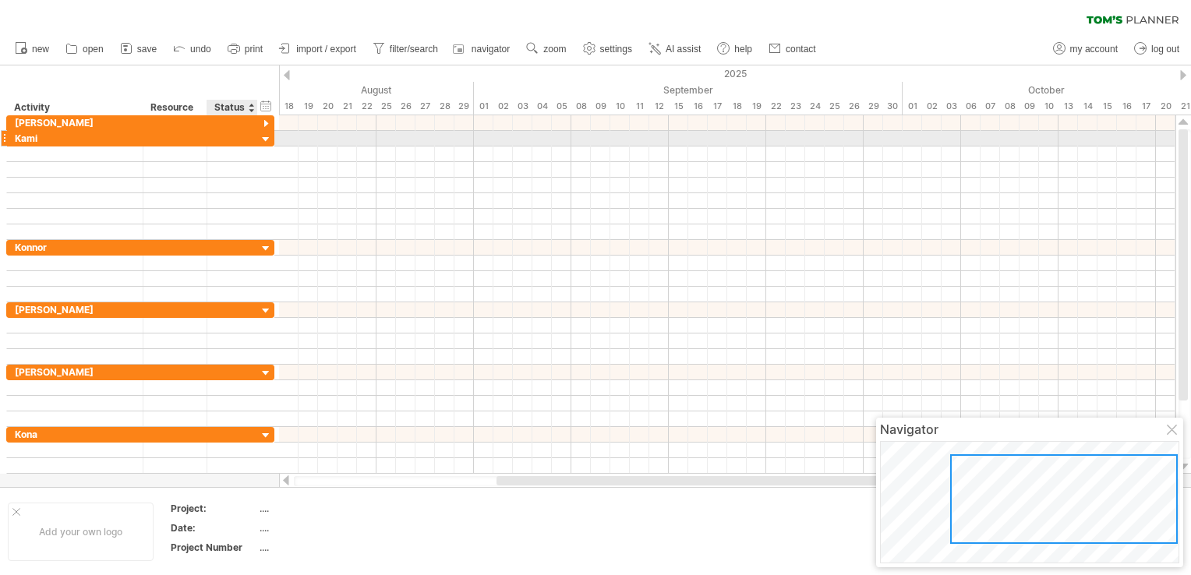
click at [263, 140] on div at bounding box center [266, 140] width 15 height 15
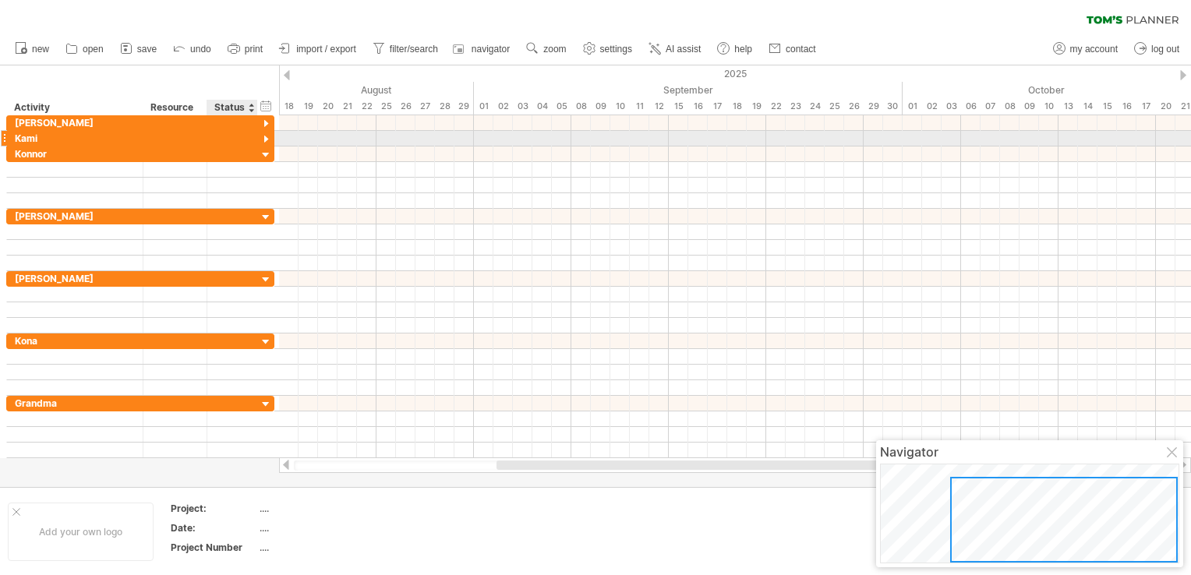
click at [266, 140] on div at bounding box center [266, 140] width 15 height 15
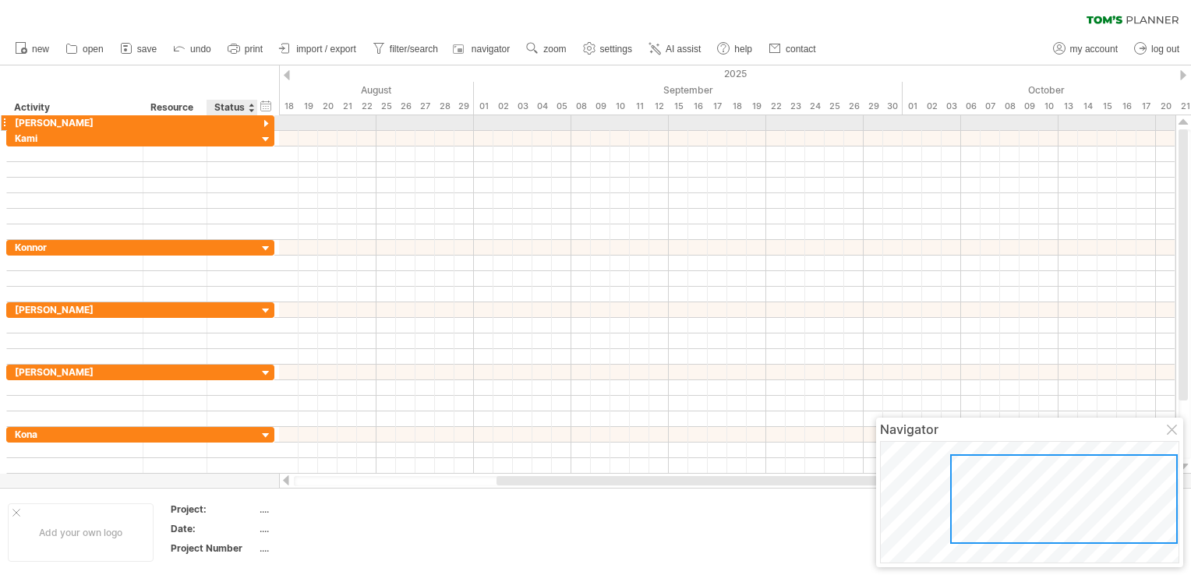
click at [267, 123] on div at bounding box center [266, 124] width 15 height 15
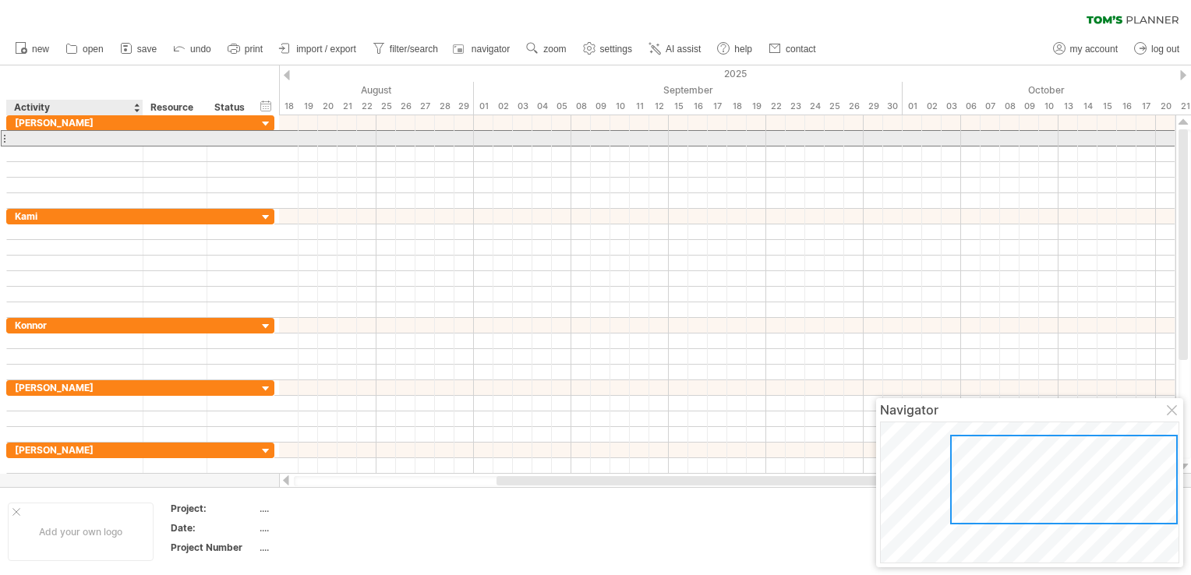
click at [64, 140] on input "text" at bounding box center [75, 138] width 120 height 15
click at [26, 139] on div at bounding box center [75, 138] width 120 height 15
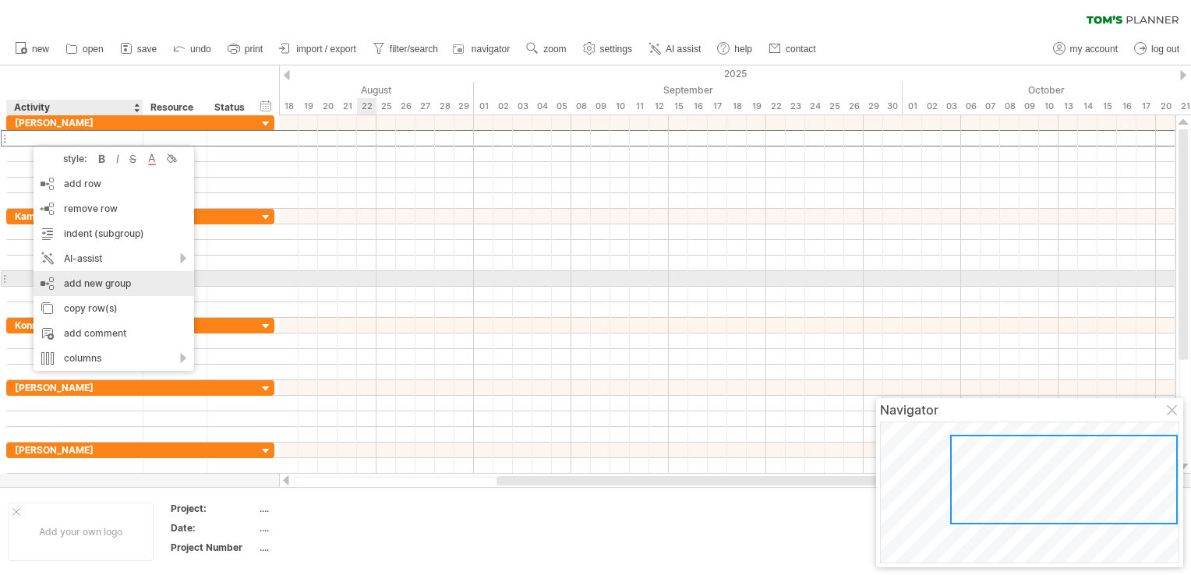
click at [115, 283] on div "add new group" at bounding box center [114, 283] width 161 height 25
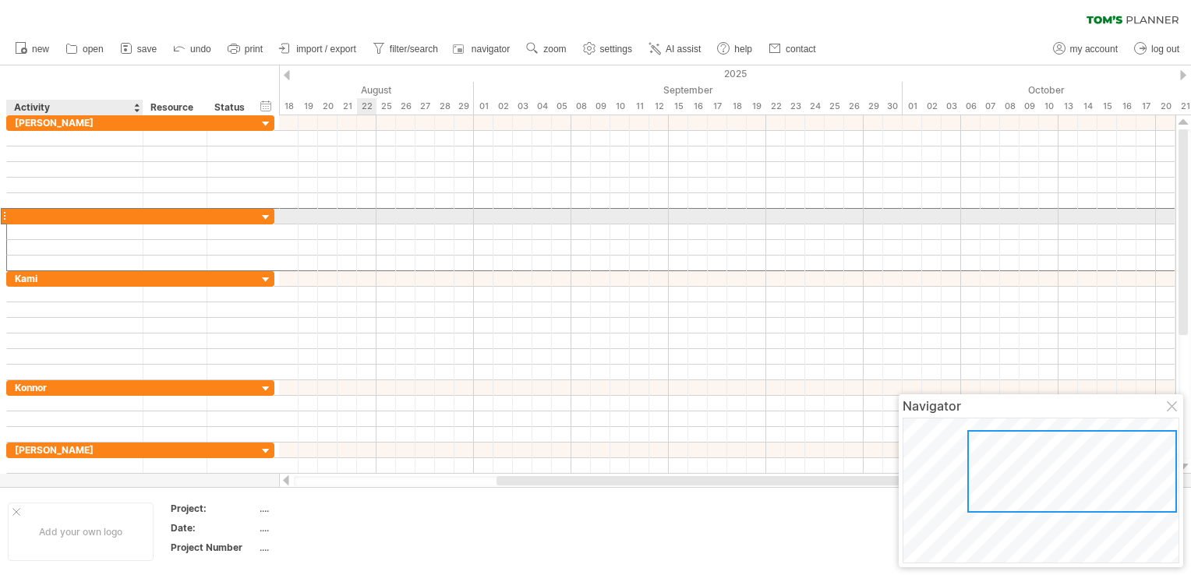
click at [52, 217] on div at bounding box center [75, 216] width 120 height 15
click at [50, 217] on input "text" at bounding box center [75, 216] width 120 height 15
type input "**********"
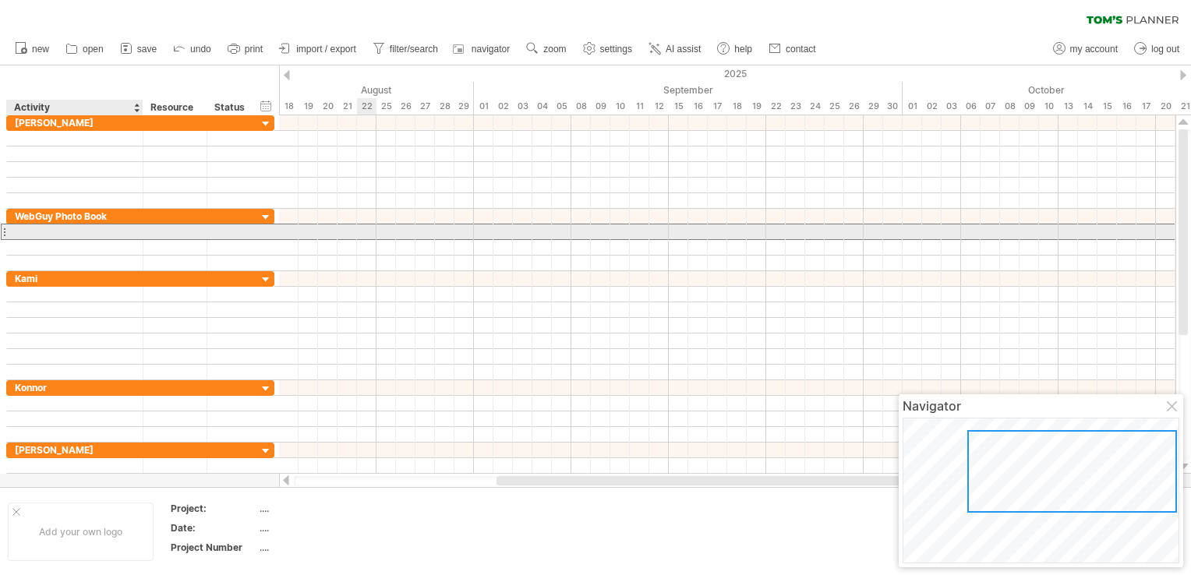
click at [79, 230] on div at bounding box center [75, 231] width 120 height 15
click at [45, 229] on div at bounding box center [75, 231] width 120 height 15
type input "**********"
click at [292, 235] on div at bounding box center [727, 232] width 896 height 16
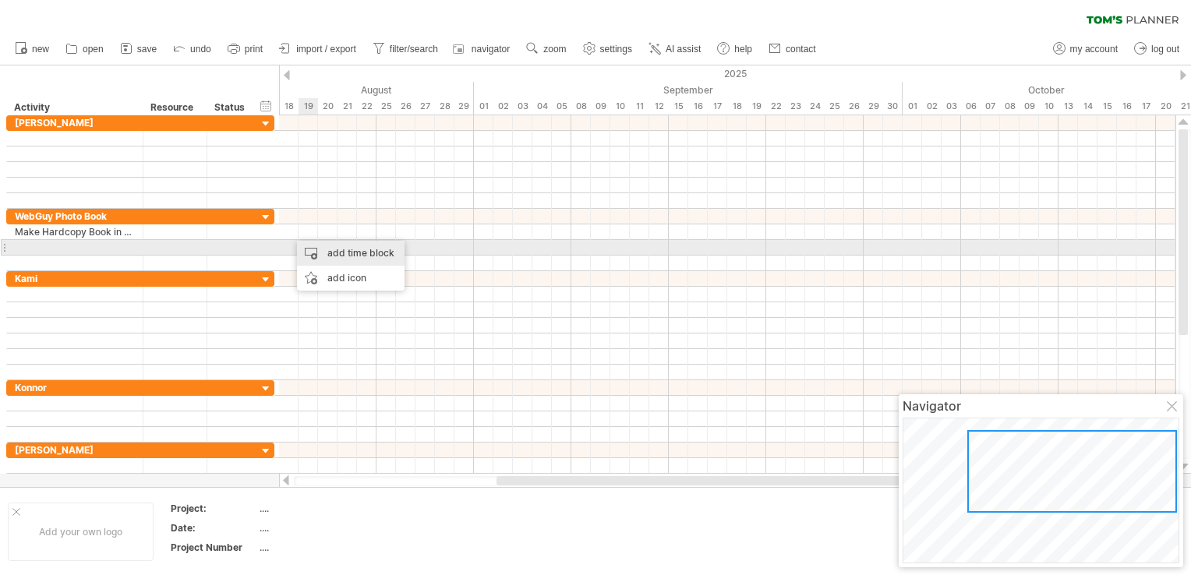
click at [342, 254] on div "add time block" at bounding box center [351, 253] width 108 height 25
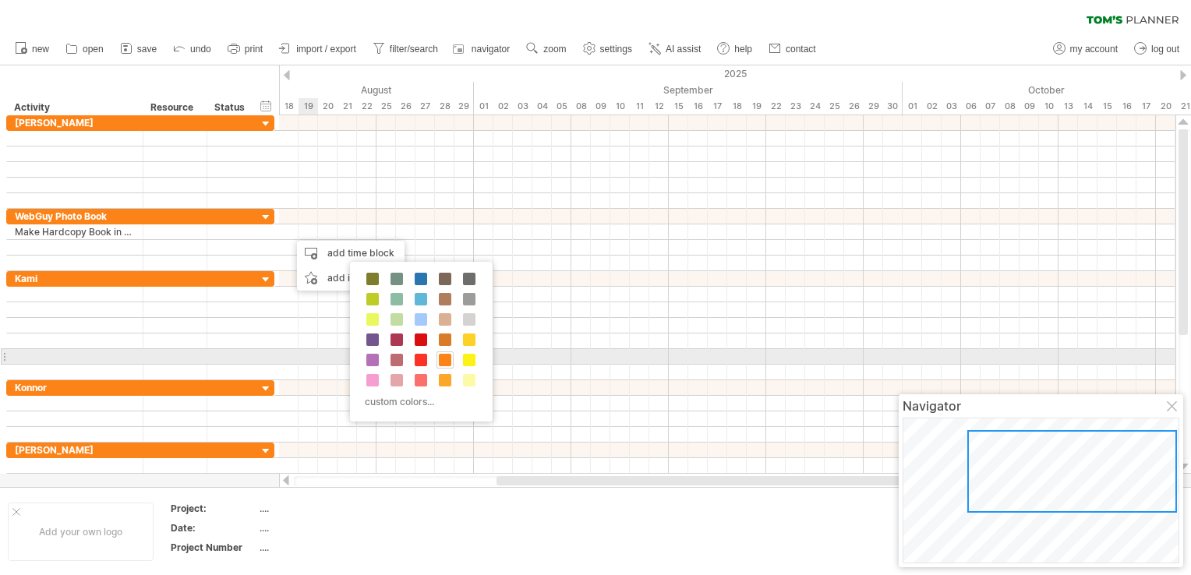
click at [444, 360] on span at bounding box center [445, 360] width 12 height 12
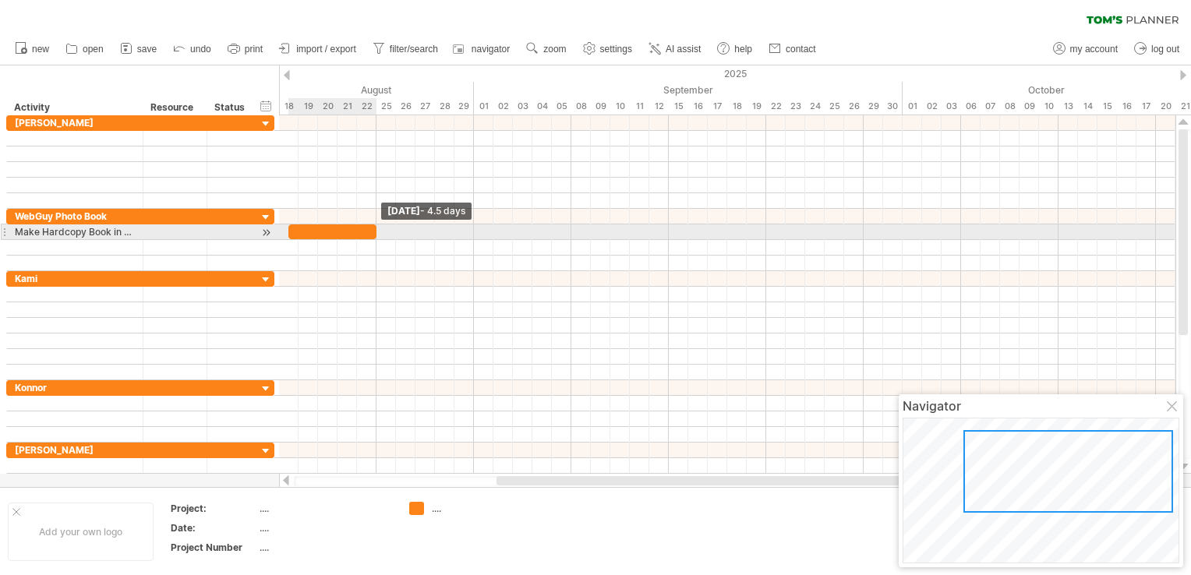
drag, startPoint x: 307, startPoint y: 229, endPoint x: 372, endPoint y: 232, distance: 64.8
click at [372, 232] on div at bounding box center [332, 231] width 88 height 15
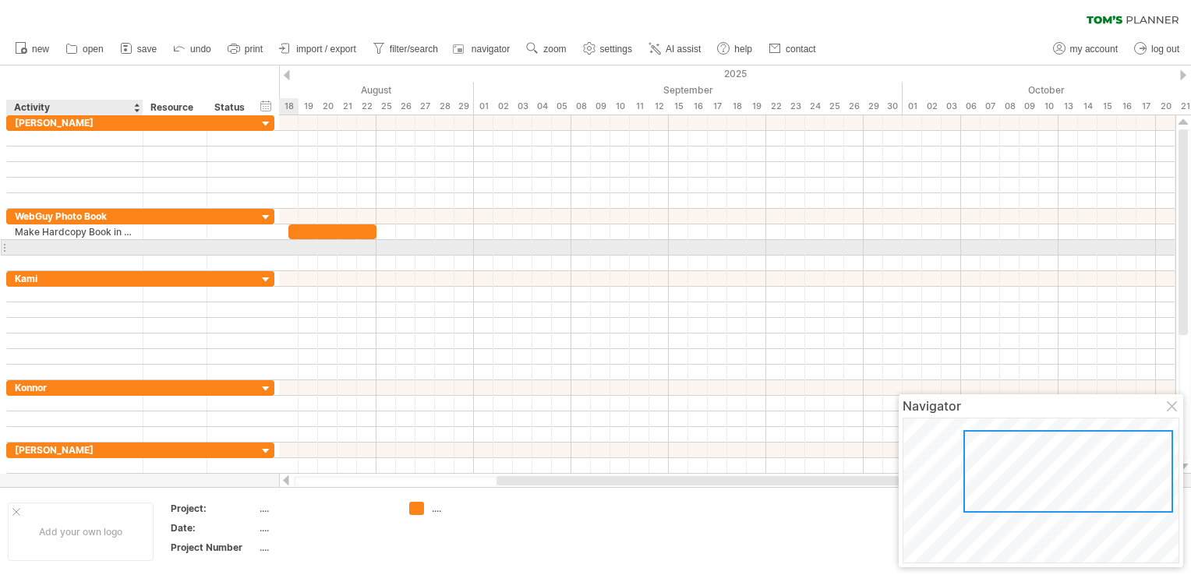
click at [94, 246] on div at bounding box center [75, 247] width 120 height 15
type input "**********"
click at [383, 248] on div at bounding box center [727, 247] width 896 height 16
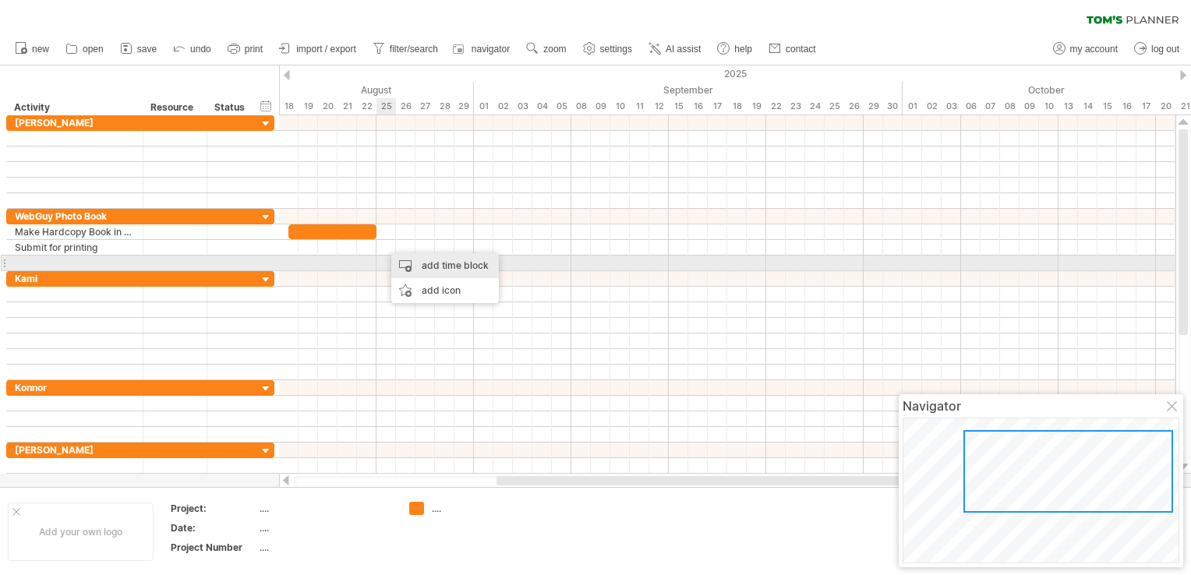
click at [437, 267] on div "add time block" at bounding box center [445, 265] width 108 height 25
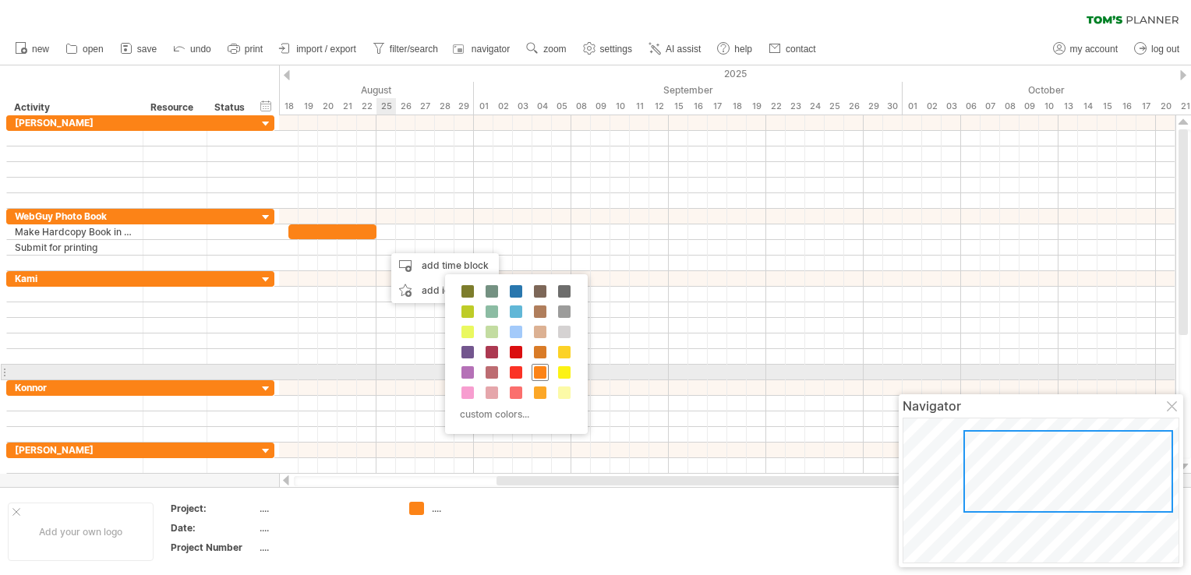
click at [539, 371] on span at bounding box center [540, 372] width 12 height 12
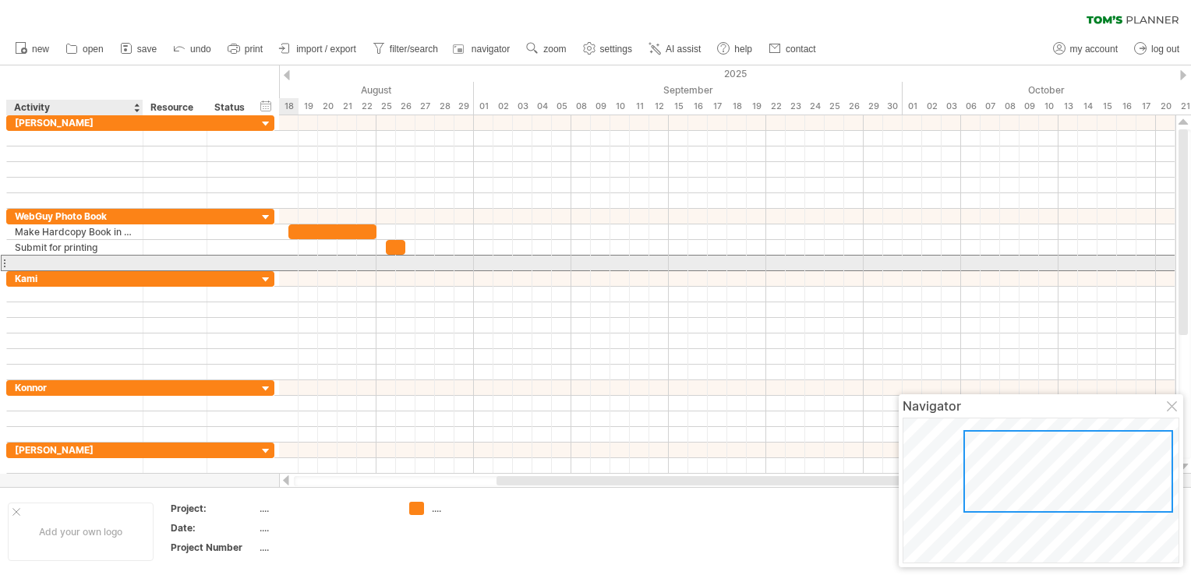
click at [41, 264] on div at bounding box center [75, 263] width 120 height 15
type input "**********"
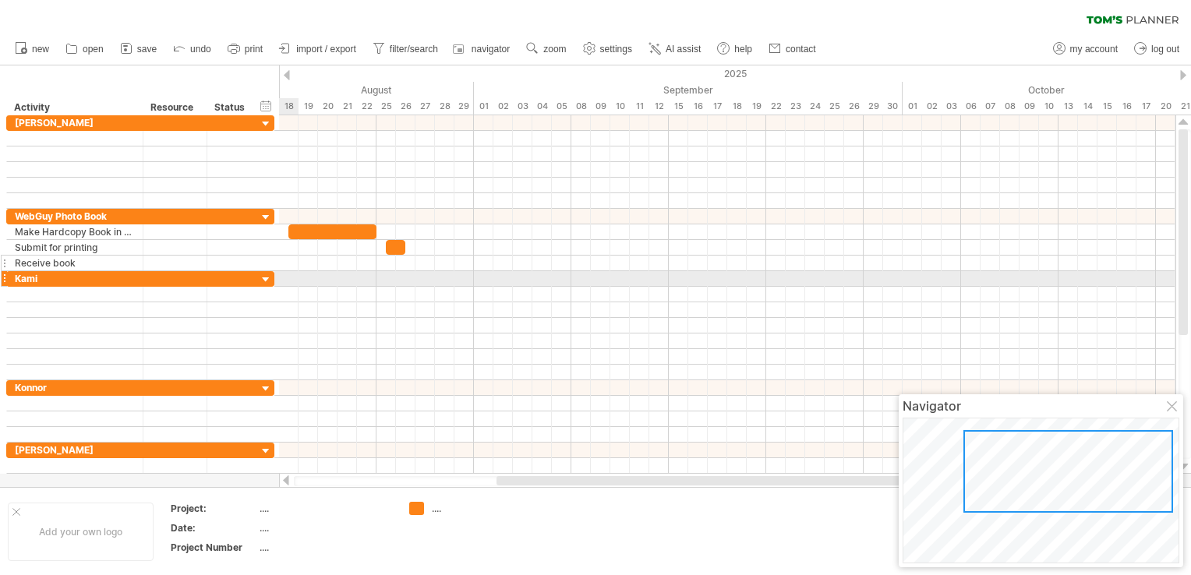
drag, startPoint x: 0, startPoint y: 277, endPoint x: 139, endPoint y: 266, distance: 139.2
click at [174, 259] on div at bounding box center [175, 263] width 48 height 15
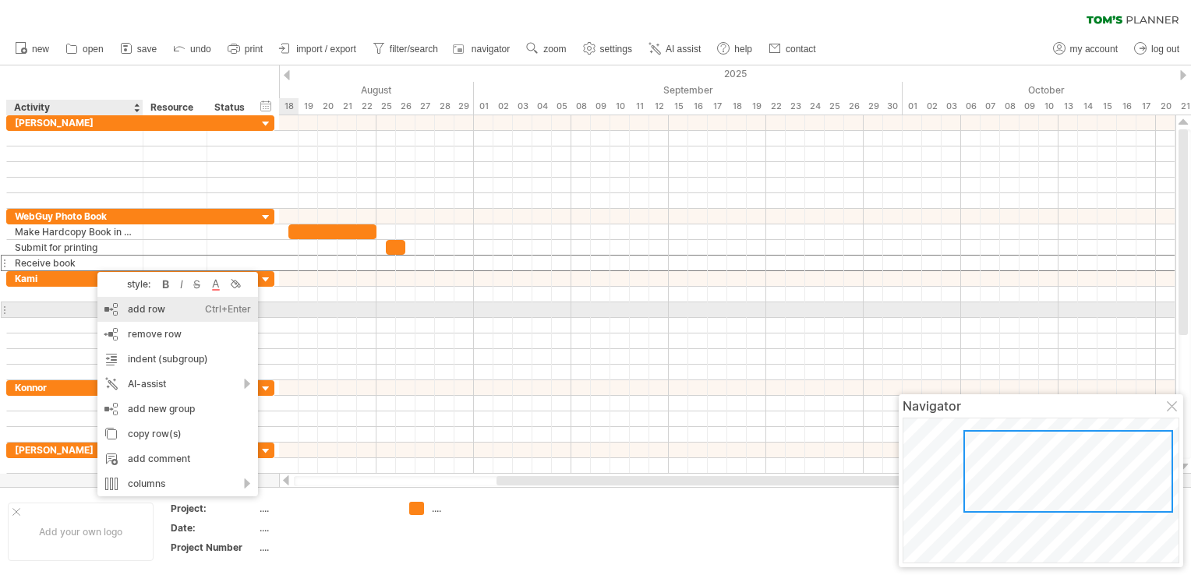
click at [152, 310] on div "add row Ctrl+Enter Cmd+Enter" at bounding box center [177, 309] width 161 height 25
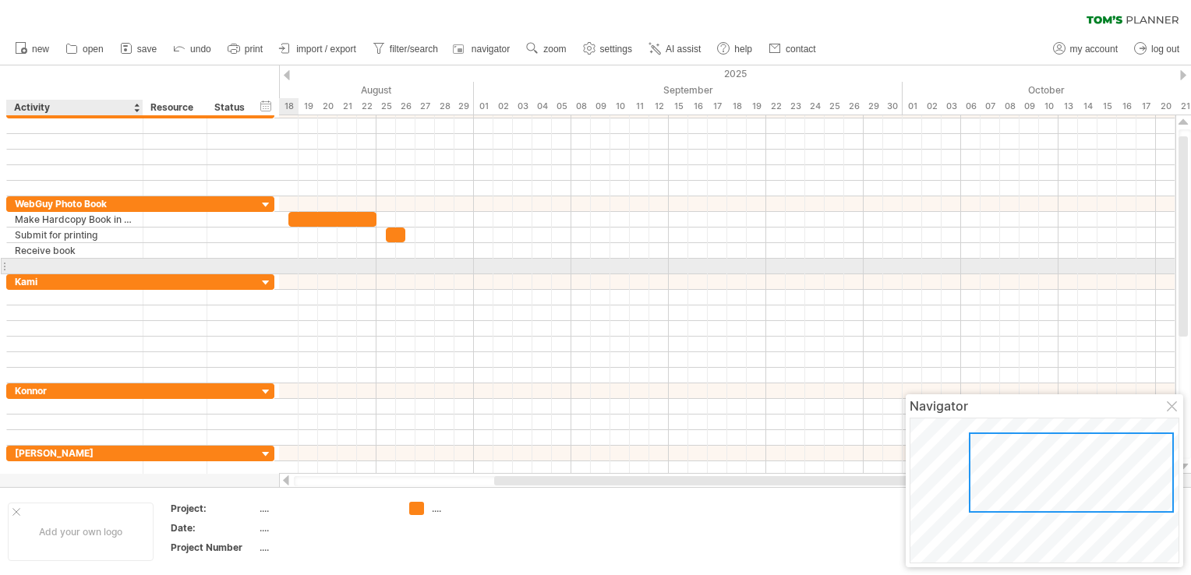
click at [37, 262] on input "text" at bounding box center [75, 266] width 120 height 15
type input "**********"
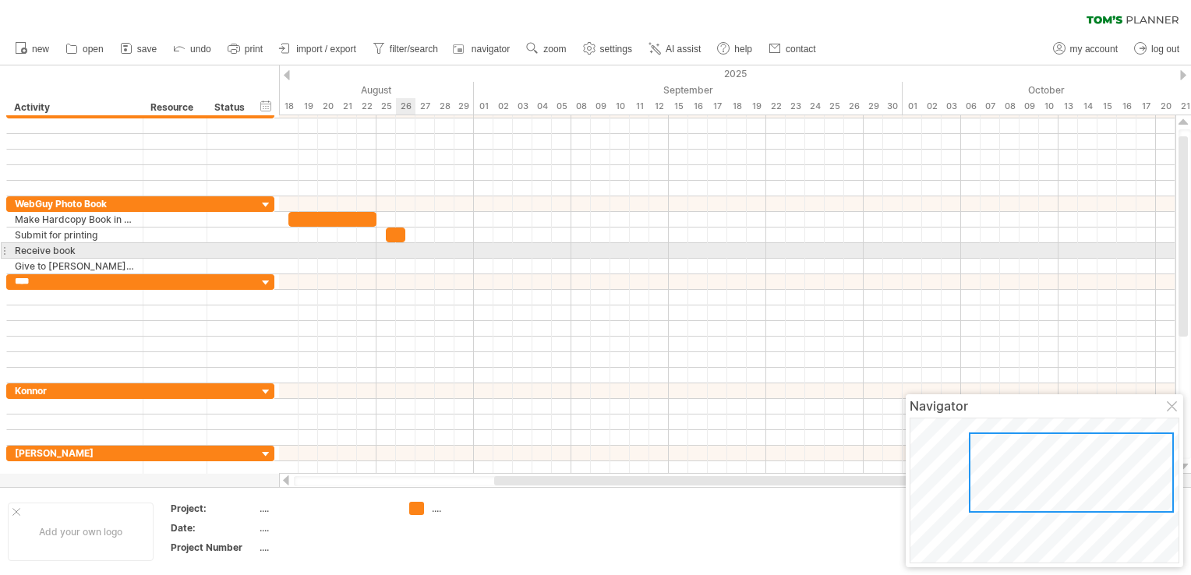
click at [406, 249] on div at bounding box center [727, 251] width 896 height 16
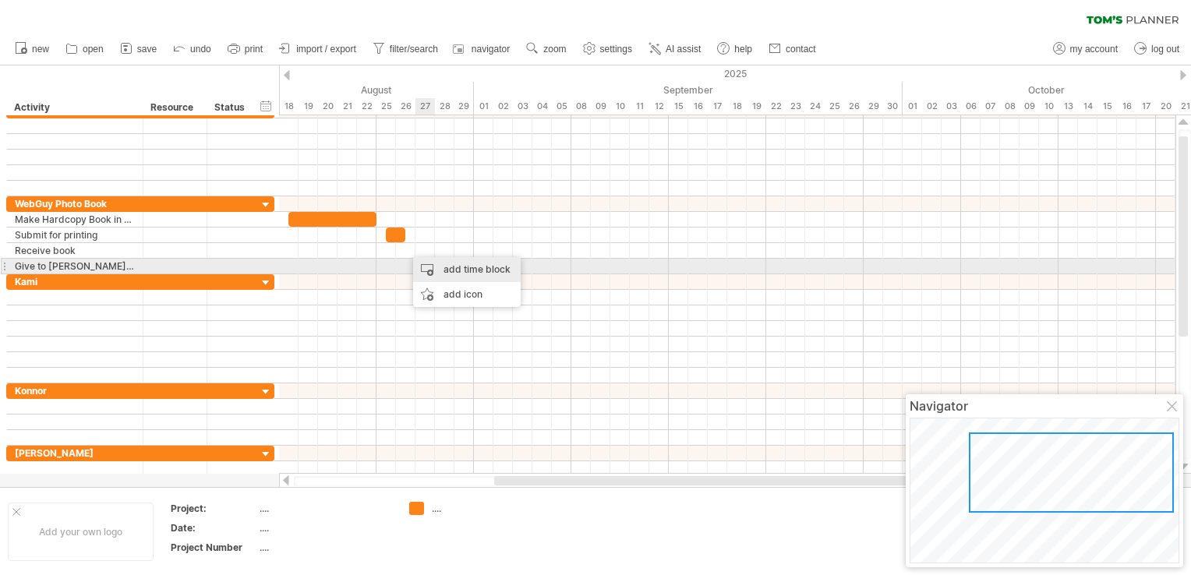
click at [468, 269] on div "add time block" at bounding box center [467, 269] width 108 height 25
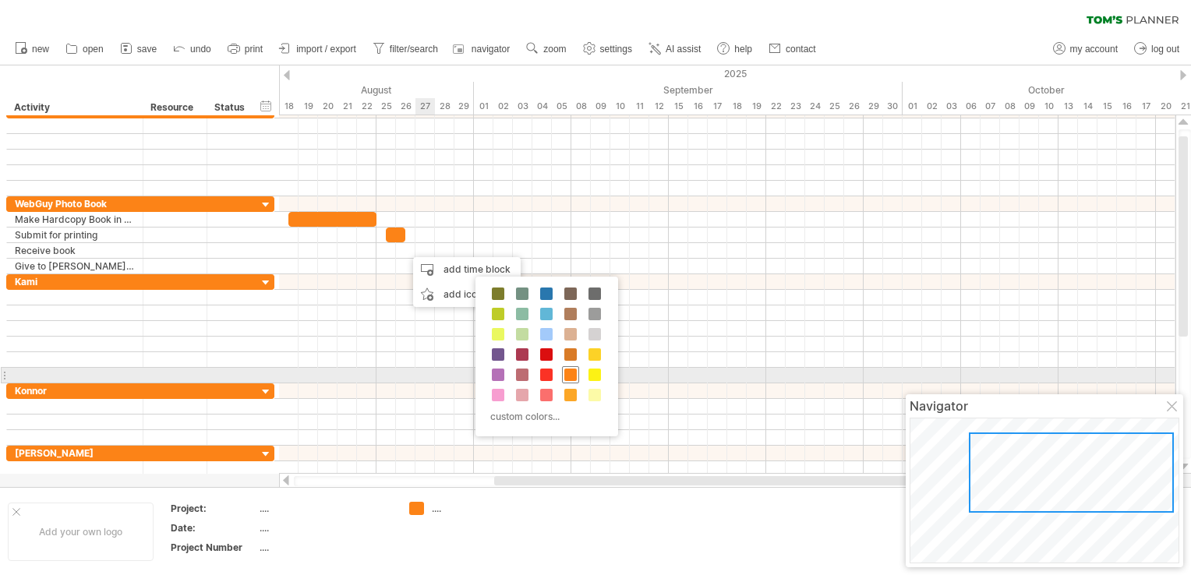
click at [567, 369] on span at bounding box center [570, 375] width 12 height 12
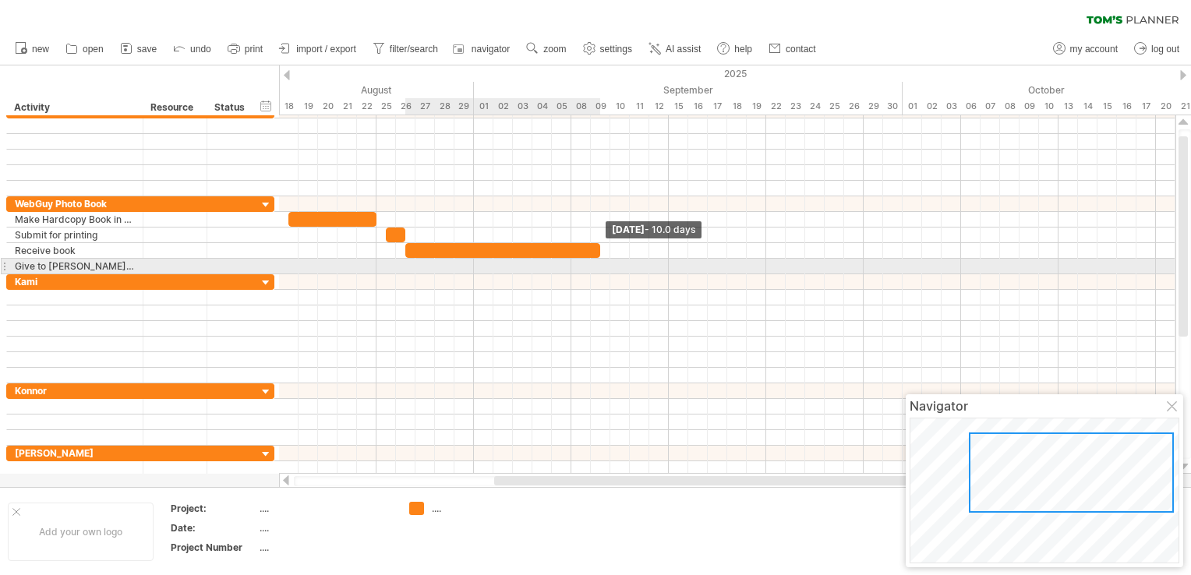
drag, startPoint x: 424, startPoint y: 249, endPoint x: 597, endPoint y: 260, distance: 173.4
click at [597, 260] on div "[DATE] - 10.0 days" at bounding box center [727, 294] width 896 height 359
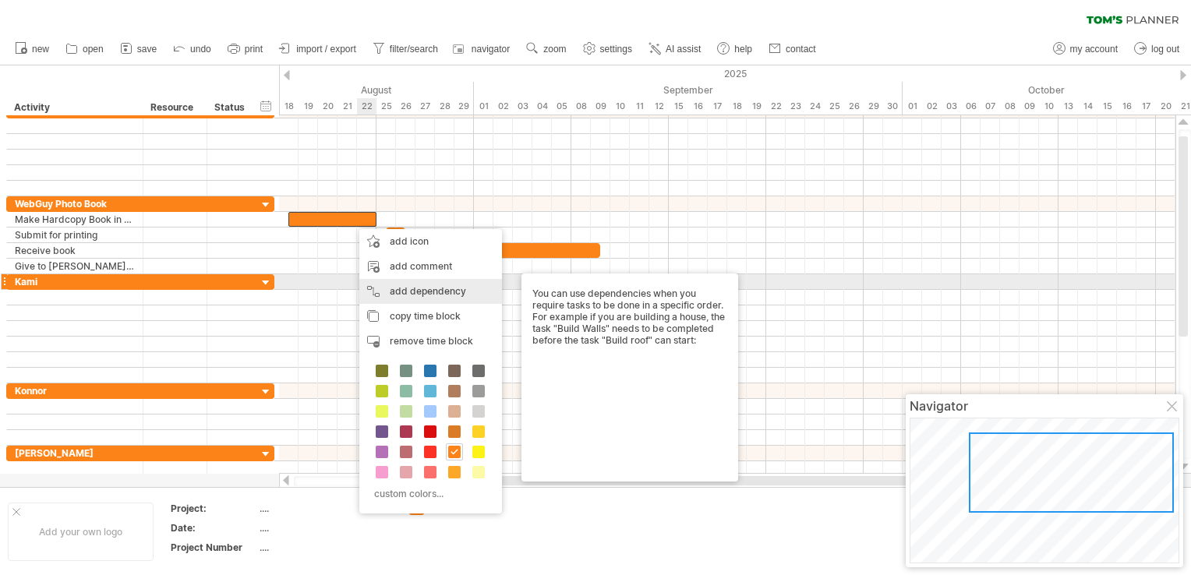
click at [429, 290] on div "add dependency You can use dependencies when you require tasks to be done in a …" at bounding box center [430, 291] width 143 height 25
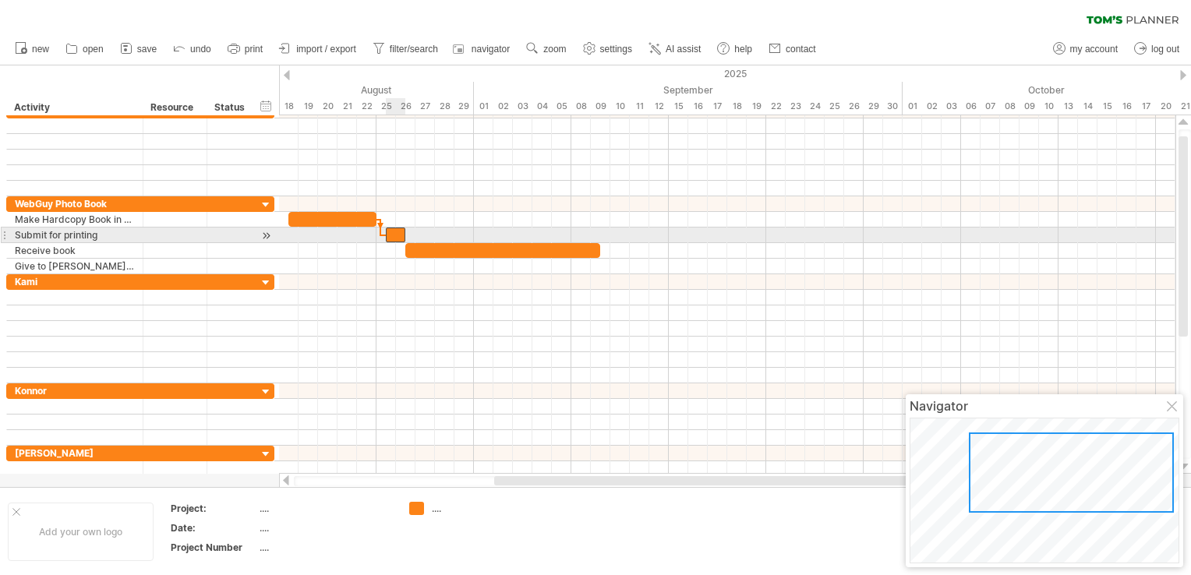
click at [390, 235] on div at bounding box center [395, 235] width 19 height 15
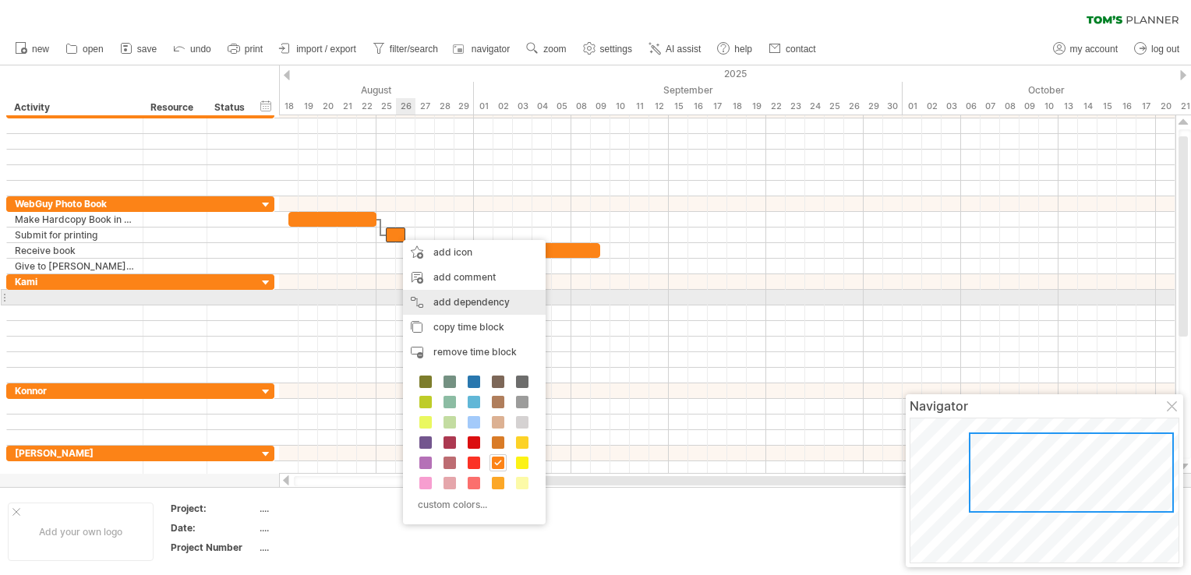
click at [473, 301] on div "add dependency You can use dependencies when you require tasks to be done in a …" at bounding box center [474, 302] width 143 height 25
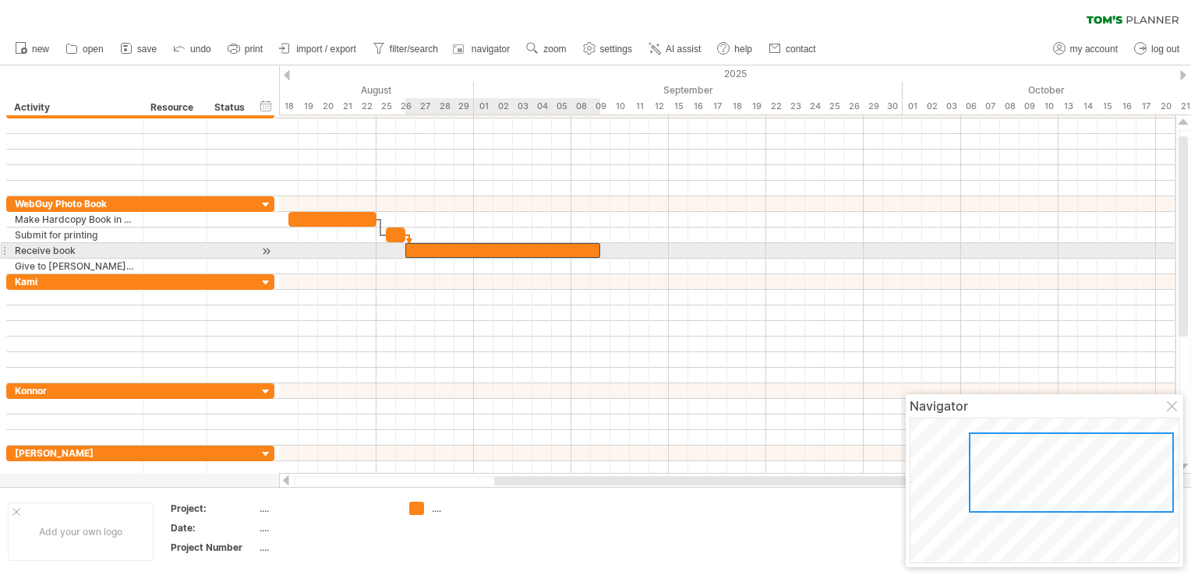
click at [434, 249] on div at bounding box center [502, 250] width 195 height 15
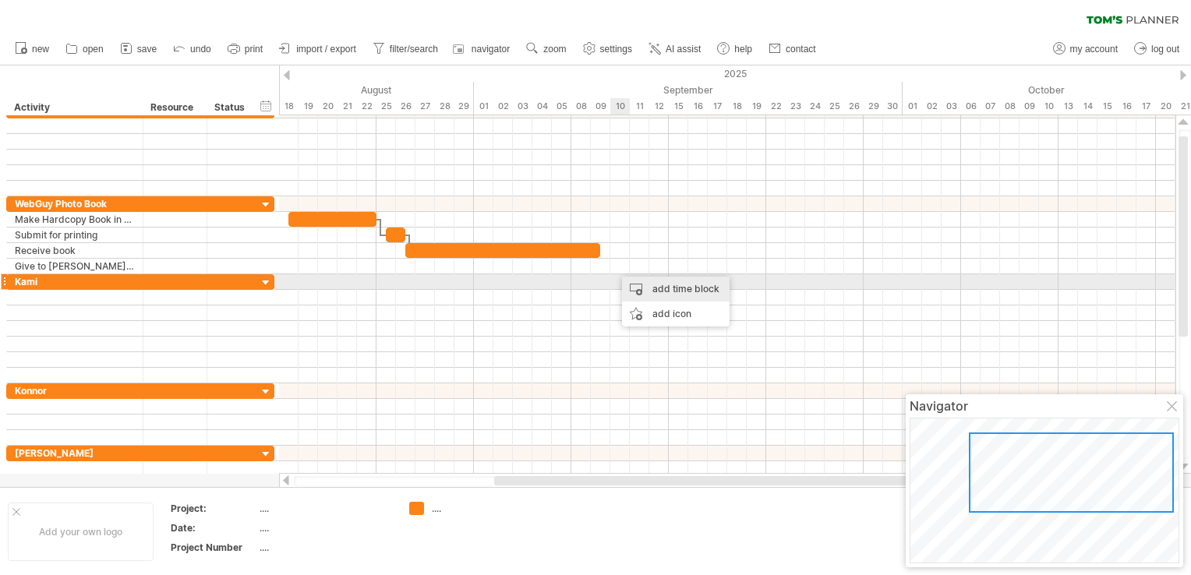
click at [635, 287] on div "add time block" at bounding box center [676, 289] width 108 height 25
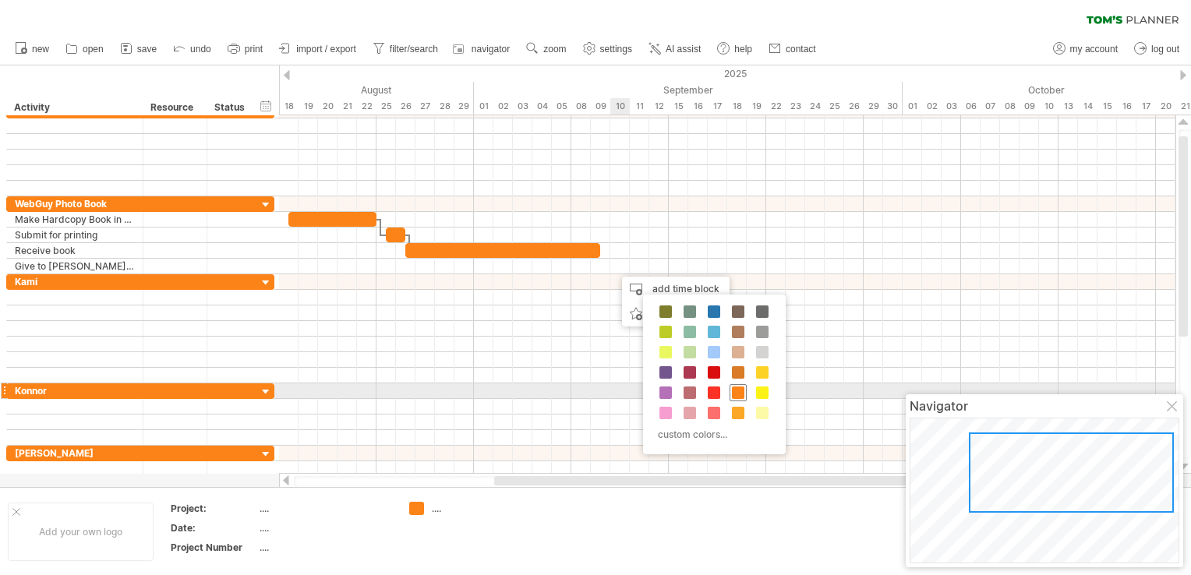
click at [740, 390] on span at bounding box center [738, 393] width 12 height 12
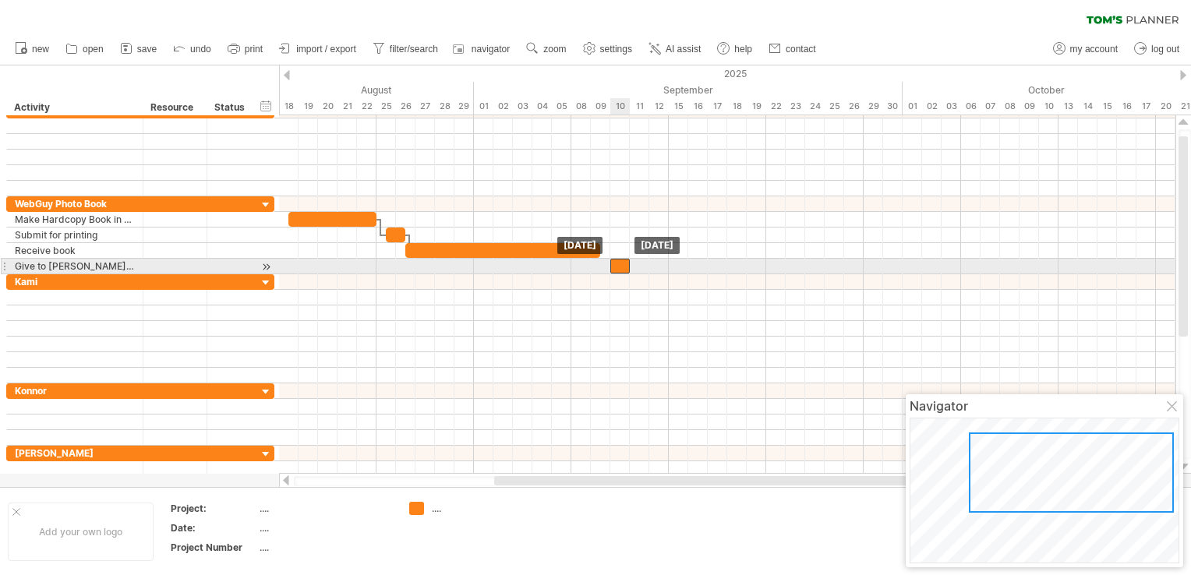
click at [617, 265] on div at bounding box center [619, 266] width 19 height 15
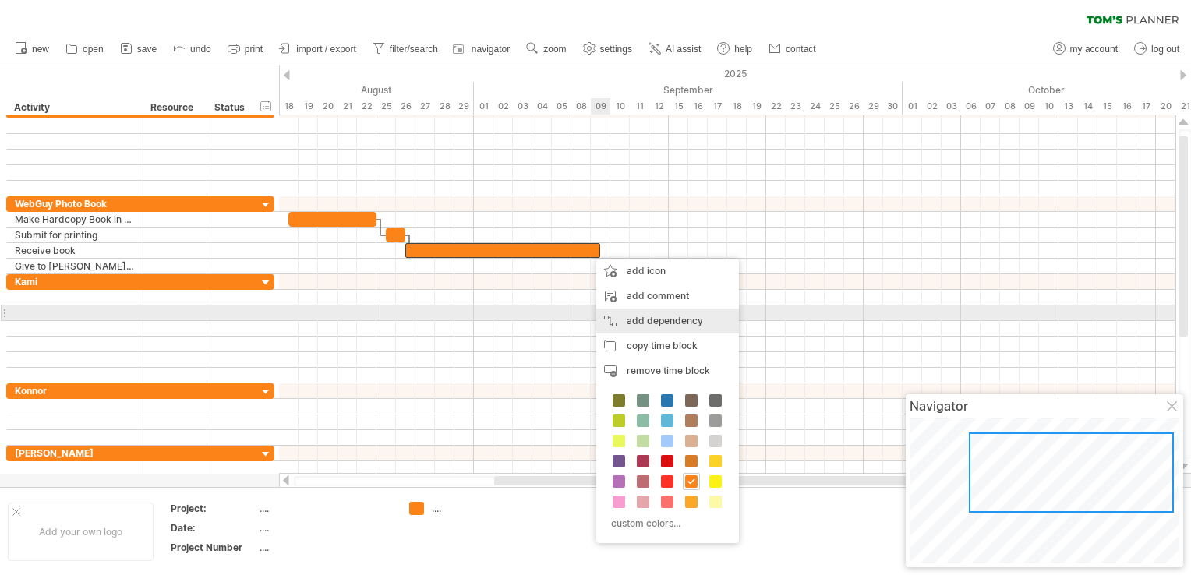
click at [673, 321] on div "add dependency You can use dependencies when you require tasks to be done in a …" at bounding box center [667, 321] width 143 height 25
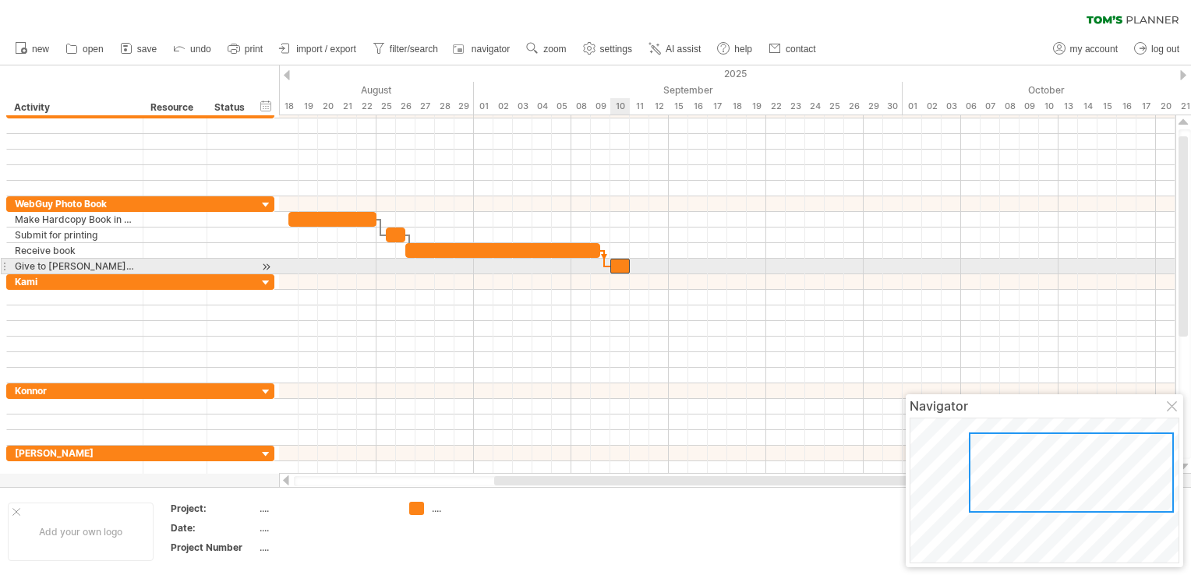
click at [611, 265] on span at bounding box center [610, 266] width 6 height 15
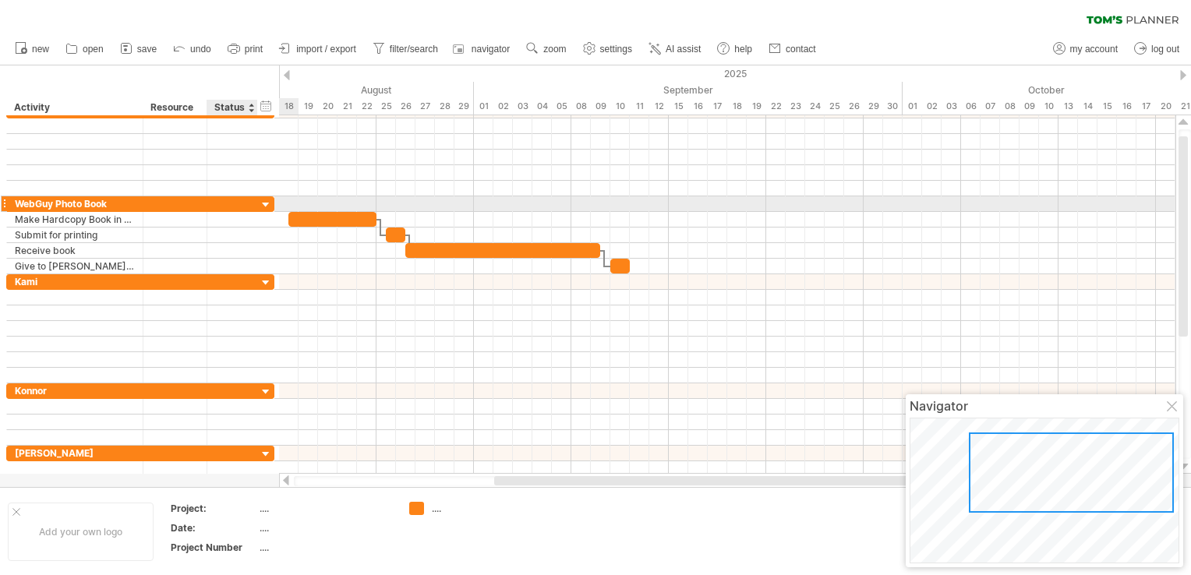
click at [267, 203] on div at bounding box center [266, 205] width 15 height 15
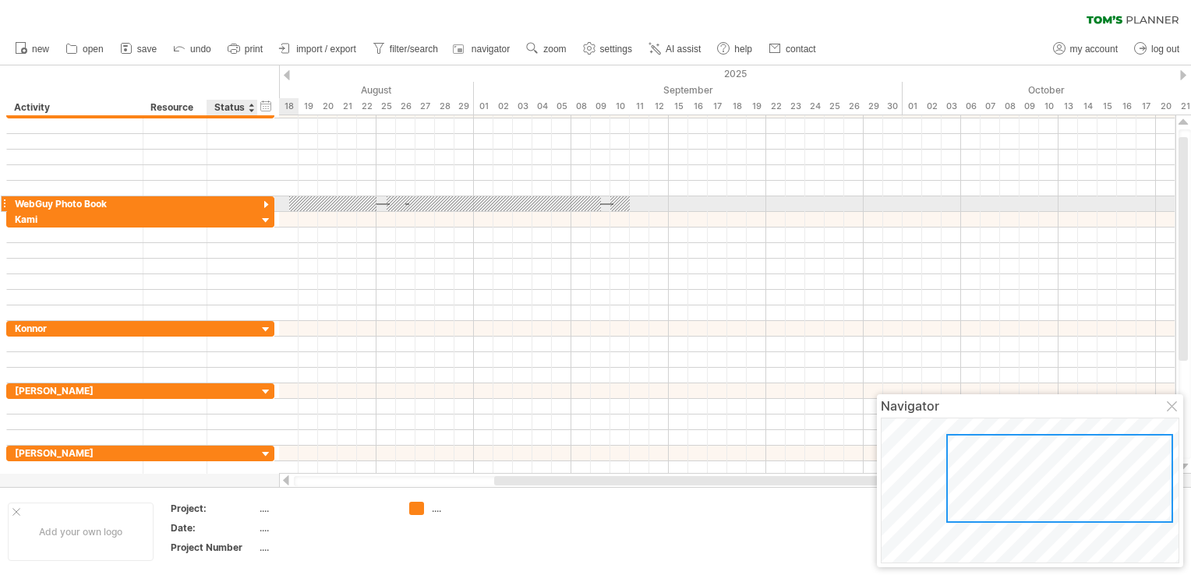
click at [266, 203] on div at bounding box center [266, 205] width 15 height 15
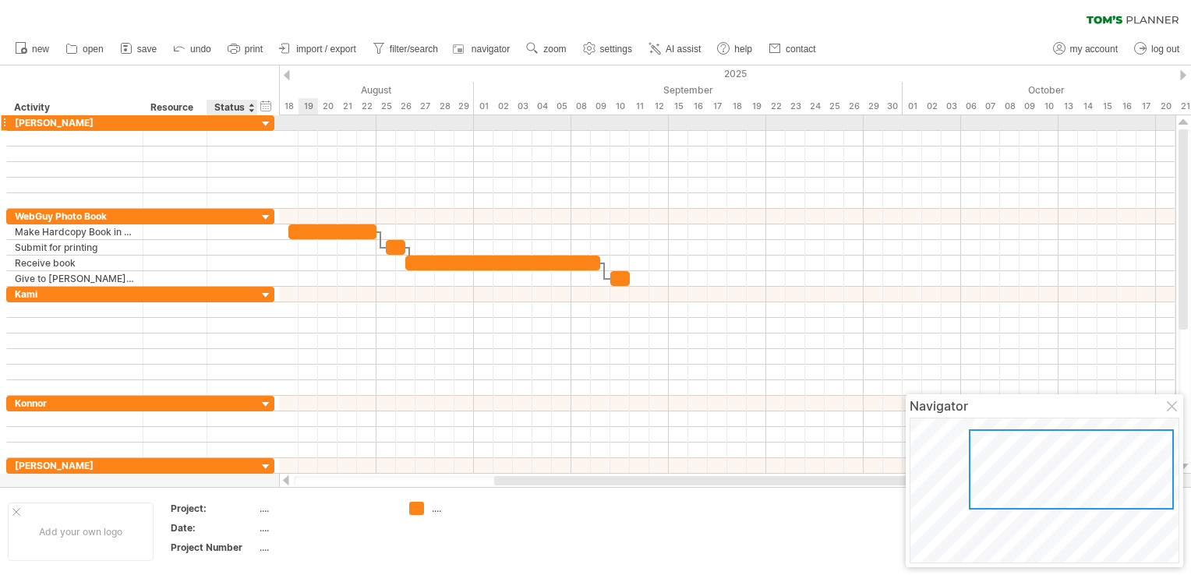
click at [265, 121] on div at bounding box center [266, 124] width 15 height 15
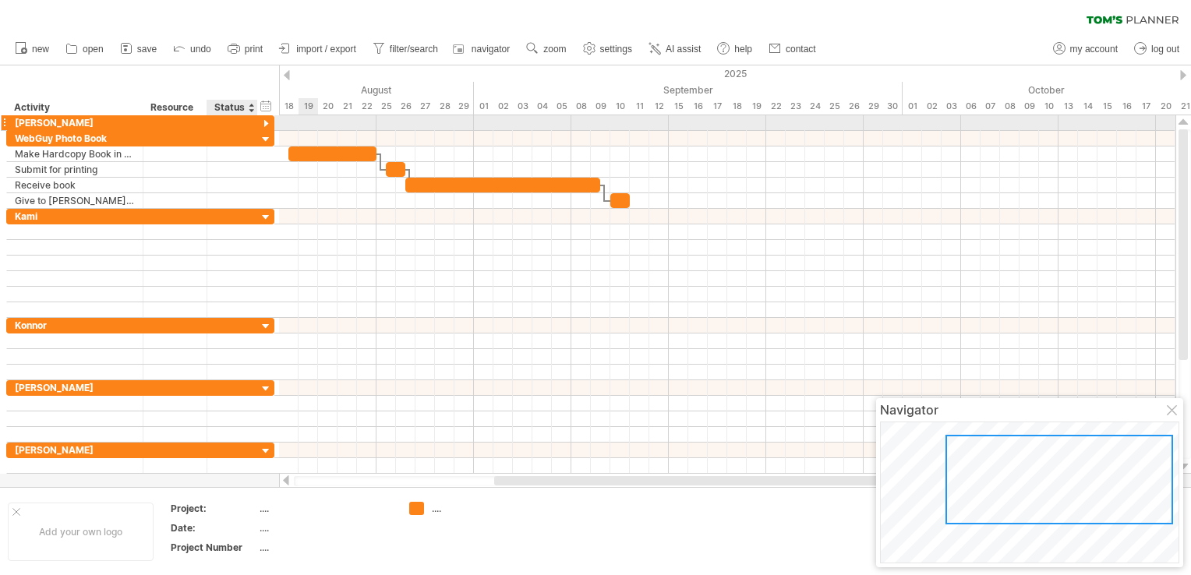
click at [265, 121] on div at bounding box center [266, 124] width 15 height 15
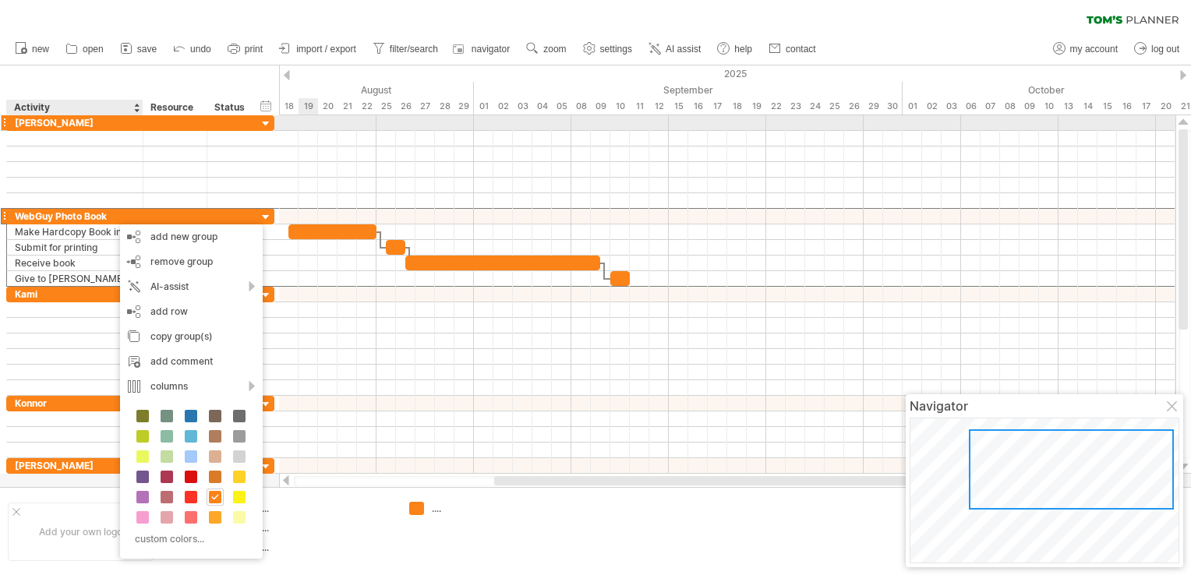
click at [266, 122] on div at bounding box center [266, 124] width 15 height 15
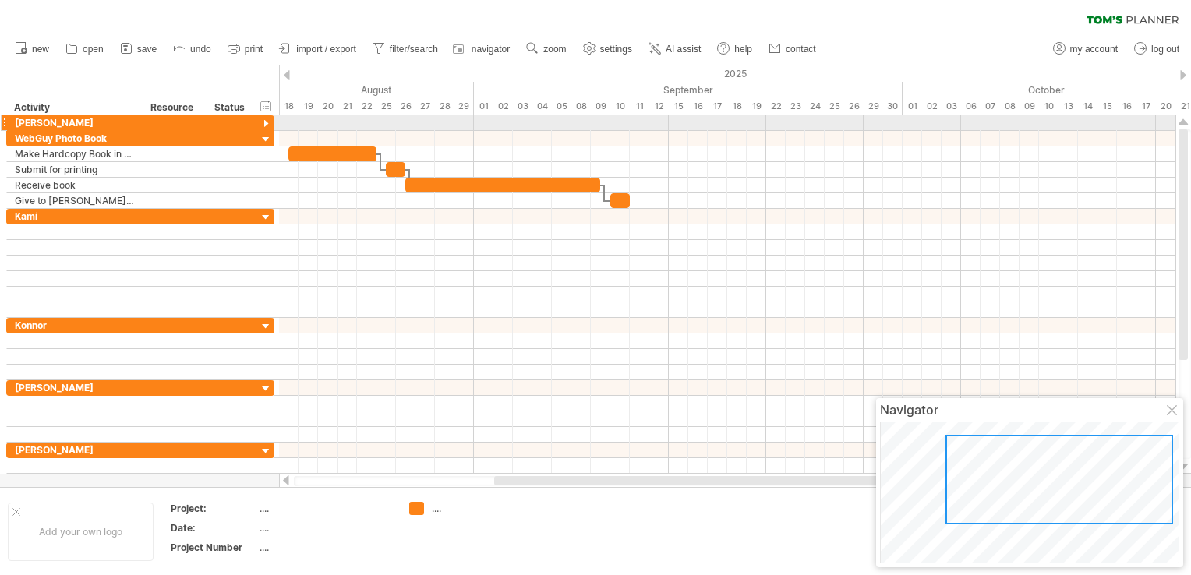
click at [5, 122] on div at bounding box center [4, 123] width 6 height 16
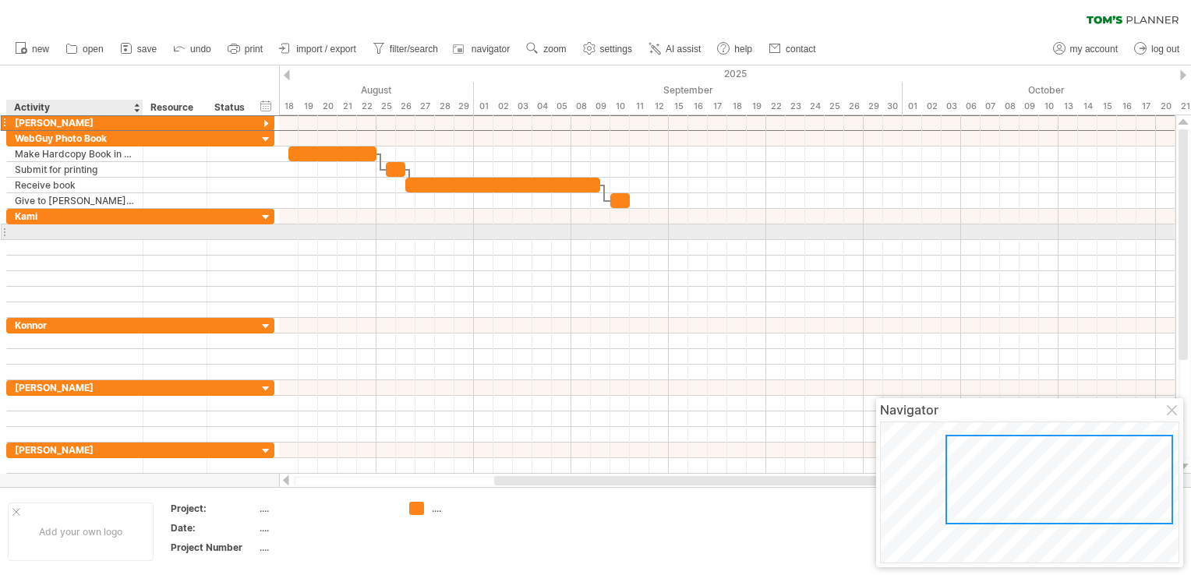
click at [28, 229] on div at bounding box center [75, 231] width 120 height 15
type input "**********"
